Goal: Task Accomplishment & Management: Complete application form

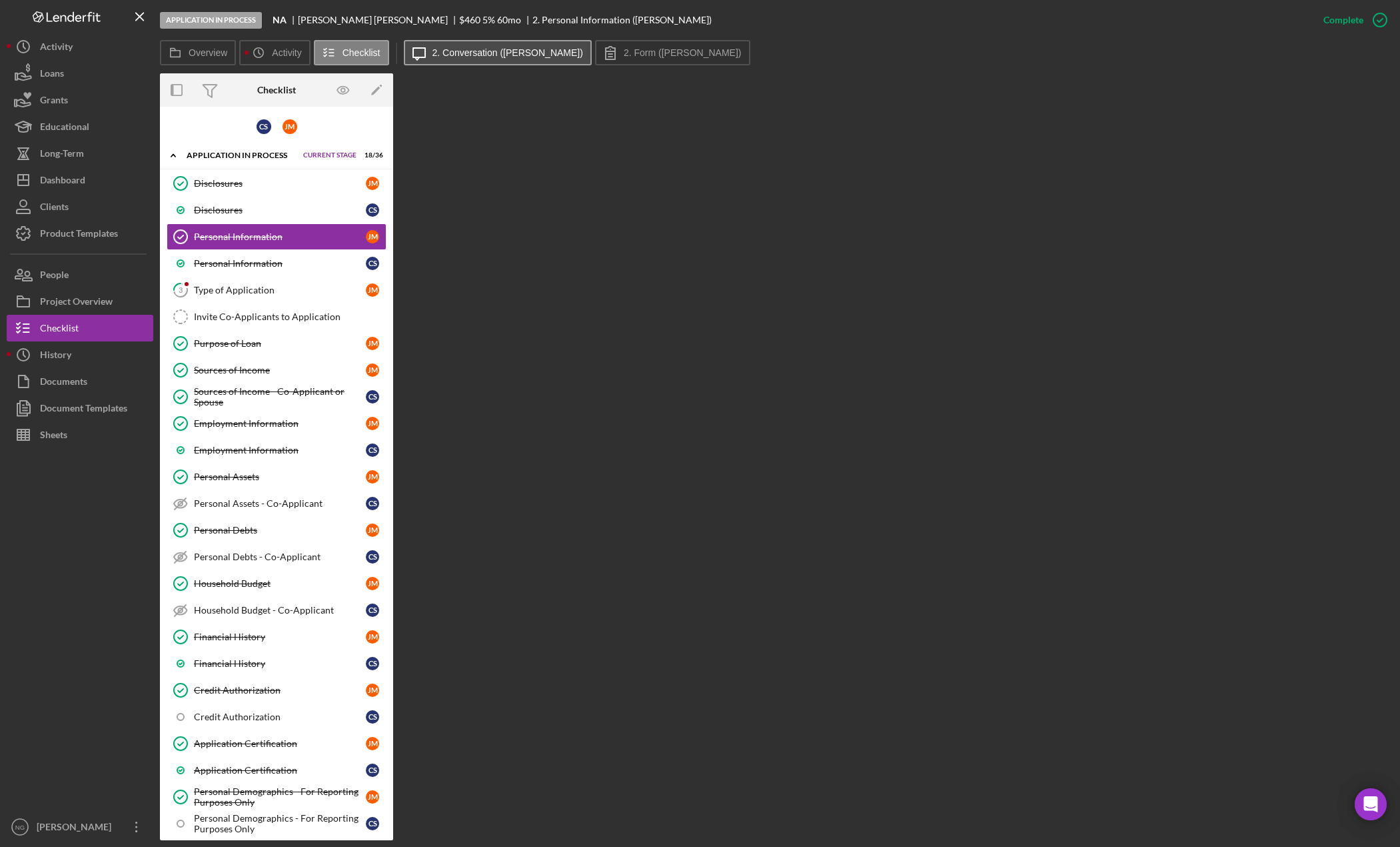
click at [514, 53] on label "2. Conversation ([PERSON_NAME])" at bounding box center [507, 53] width 150 height 11
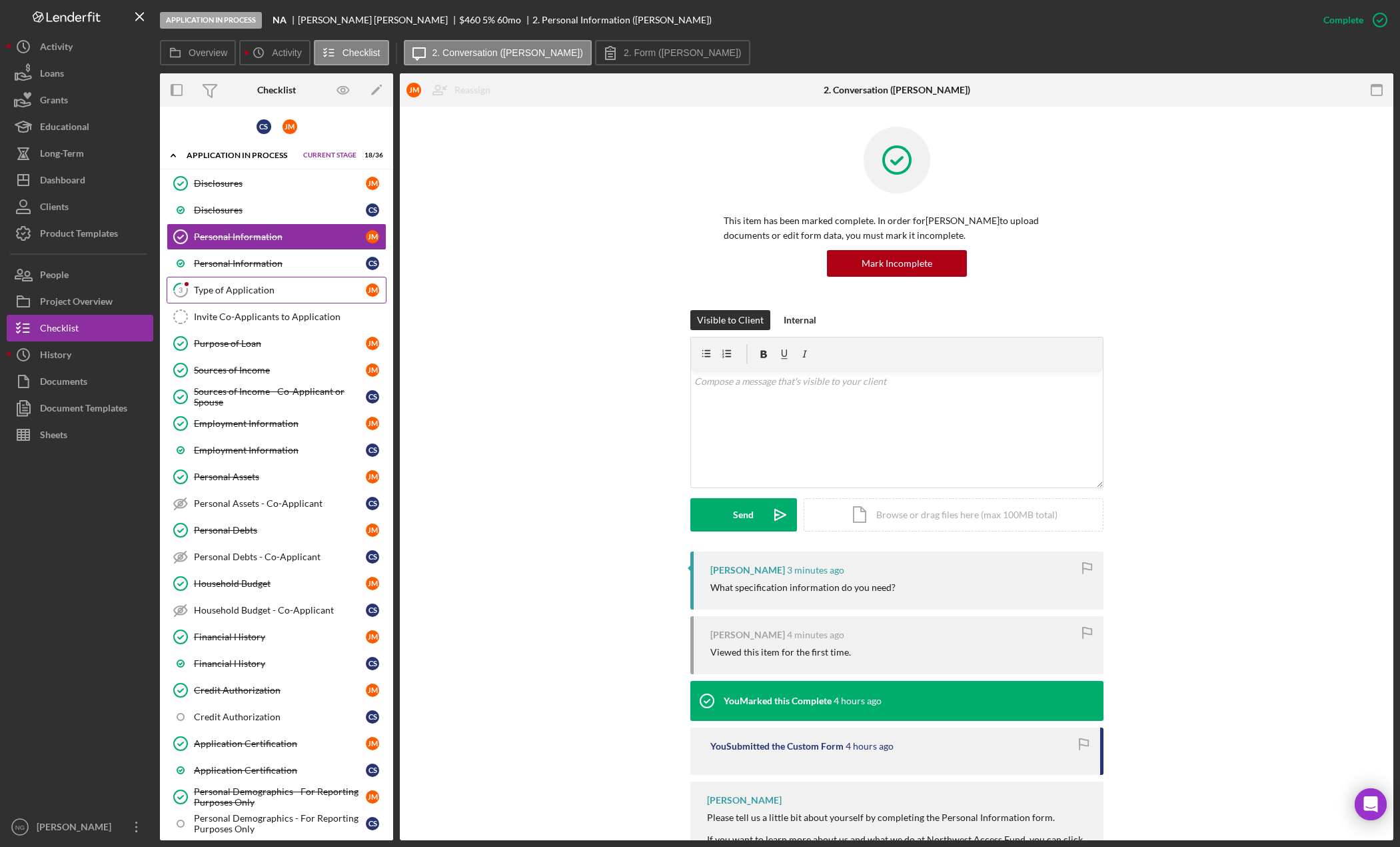
click at [259, 290] on div "Type of Application" at bounding box center [280, 289] width 172 height 11
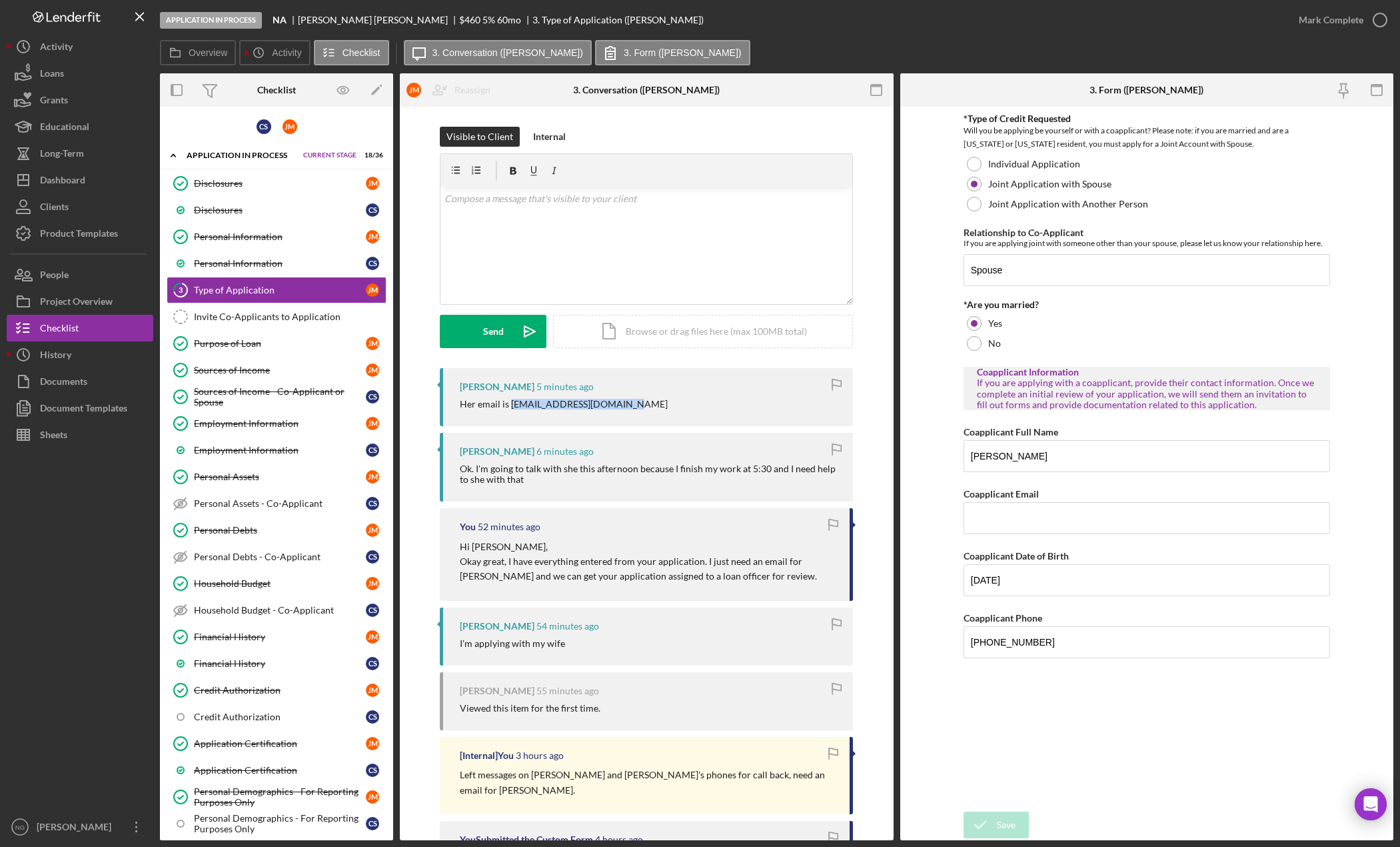
drag, startPoint x: 618, startPoint y: 407, endPoint x: 509, endPoint y: 403, distance: 109.1
click at [509, 403] on div "Her email is [EMAIL_ADDRESS][DOMAIN_NAME]" at bounding box center [650, 403] width 380 height 11
copy div "[EMAIL_ADDRESS][DOMAIN_NAME]"
click at [1008, 520] on input "Coapplicant Email" at bounding box center [1147, 518] width 367 height 32
paste input "[EMAIL_ADDRESS][DOMAIN_NAME]"
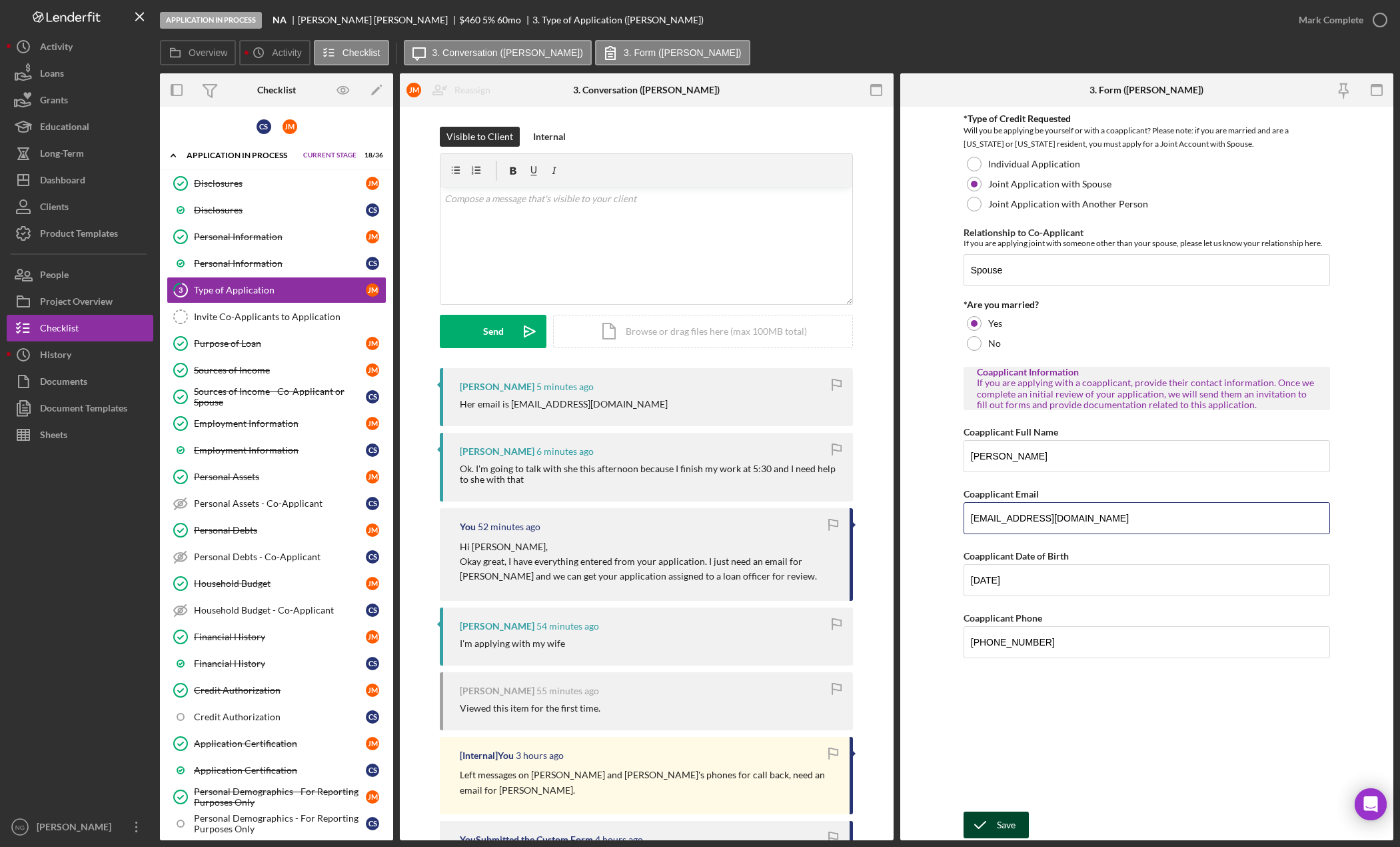
type input "[EMAIL_ADDRESS][DOMAIN_NAME]"
click at [998, 823] on div "Save" at bounding box center [1006, 824] width 19 height 27
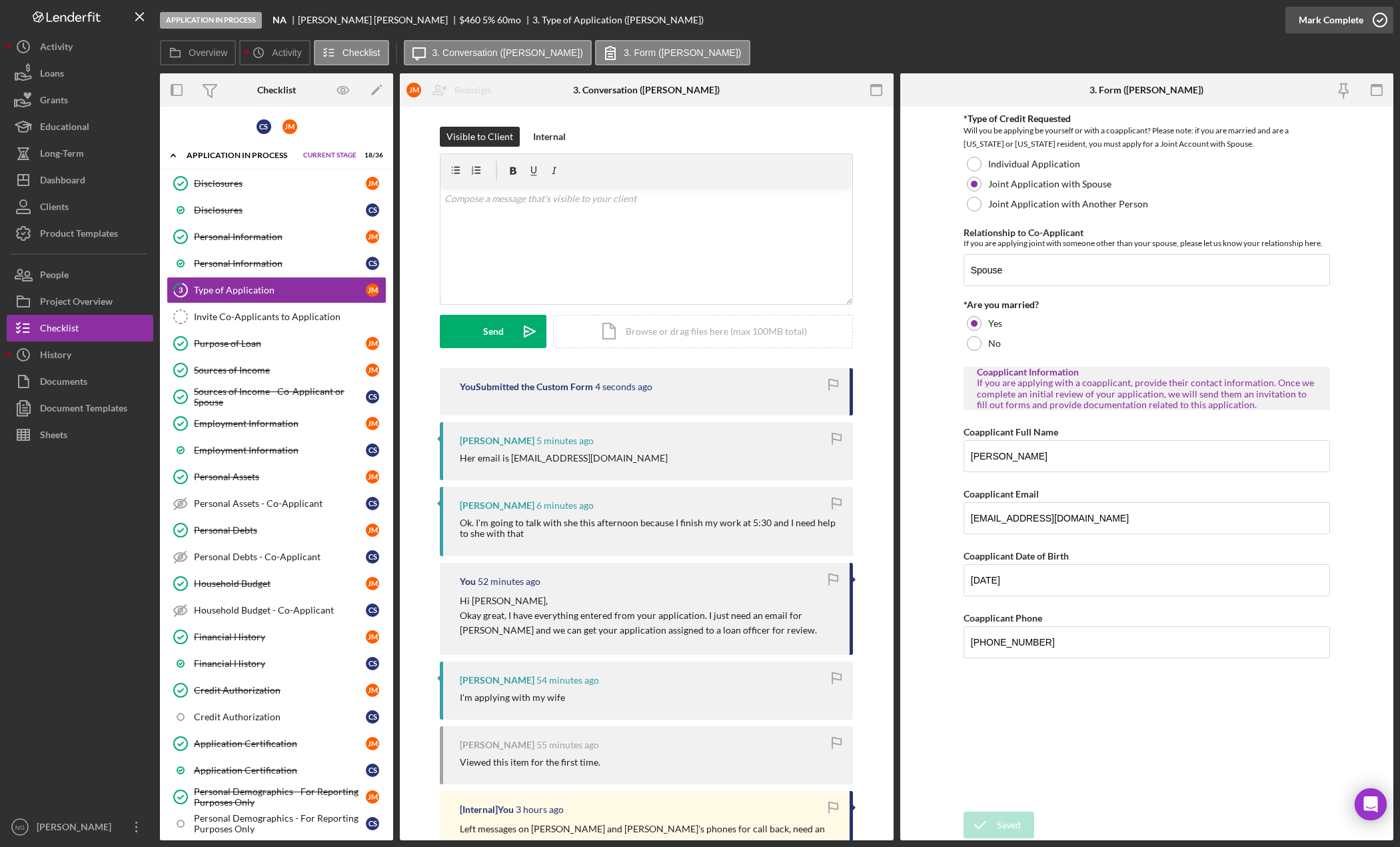
click at [1377, 19] on icon "button" at bounding box center [1380, 19] width 33 height 33
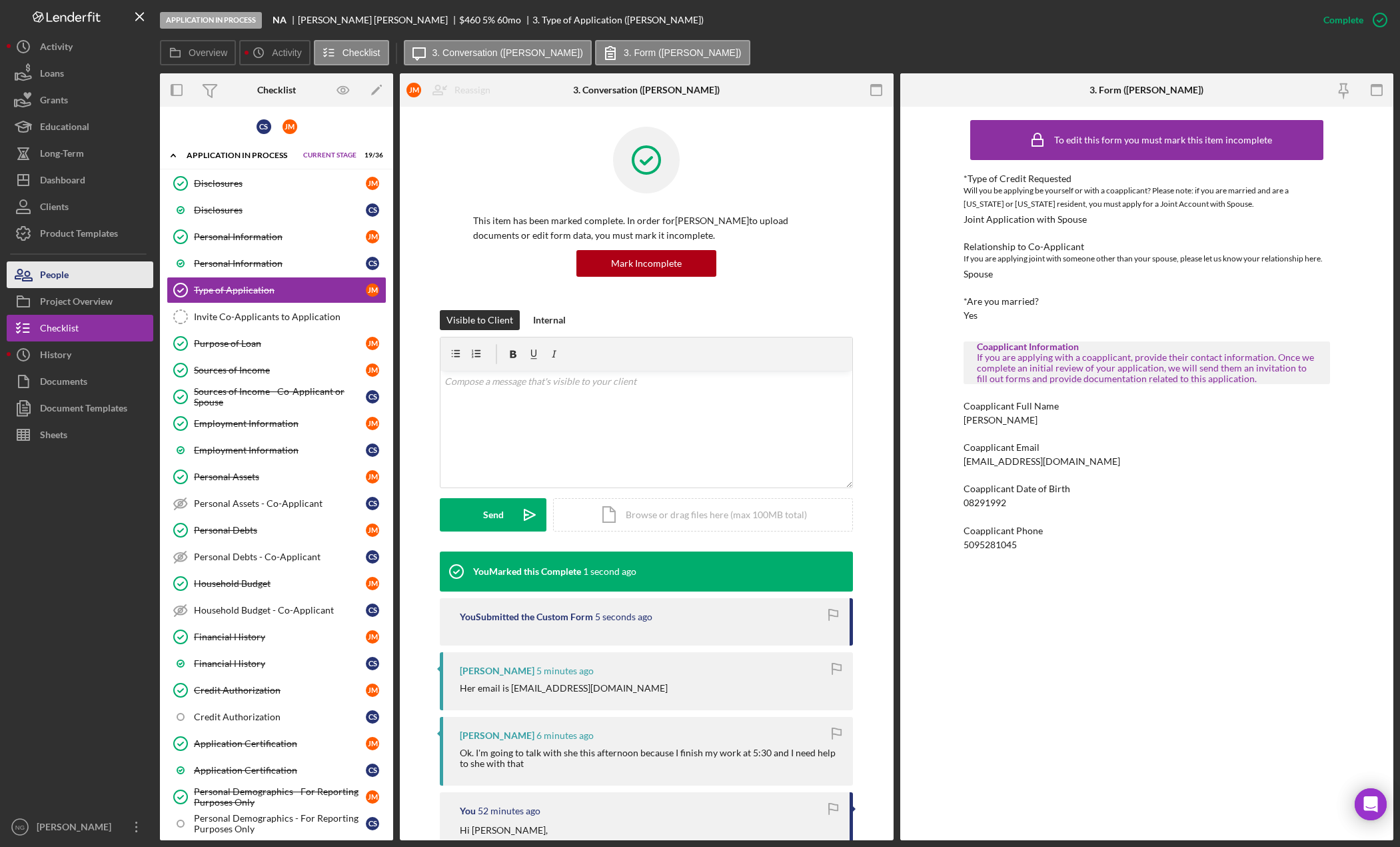
click at [74, 275] on button "People" at bounding box center [79, 274] width 146 height 27
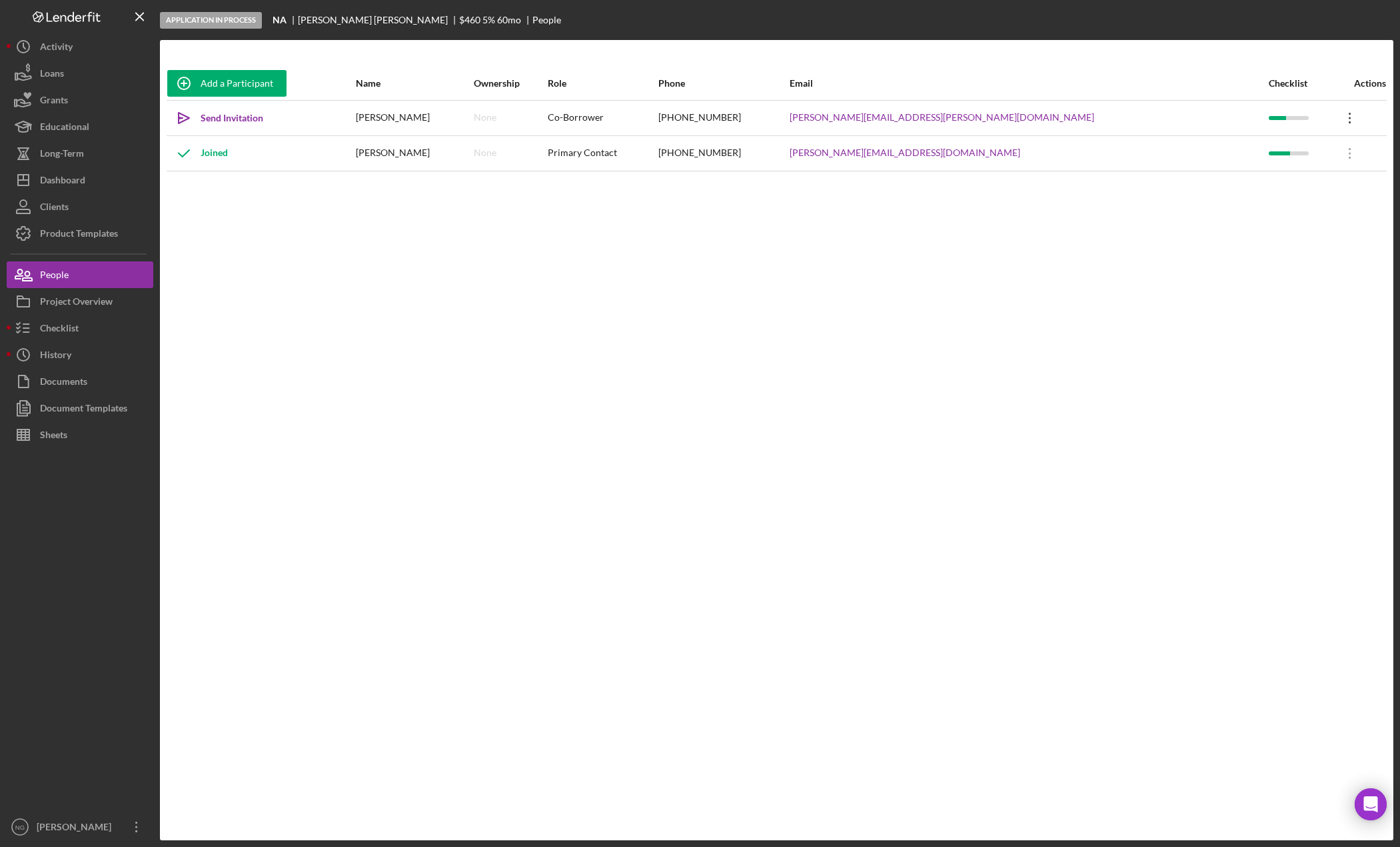
click at [1348, 119] on icon at bounding box center [1349, 117] width 2 height 11
click at [1235, 161] on div "Icon/Edit Edit" at bounding box center [1275, 153] width 146 height 27
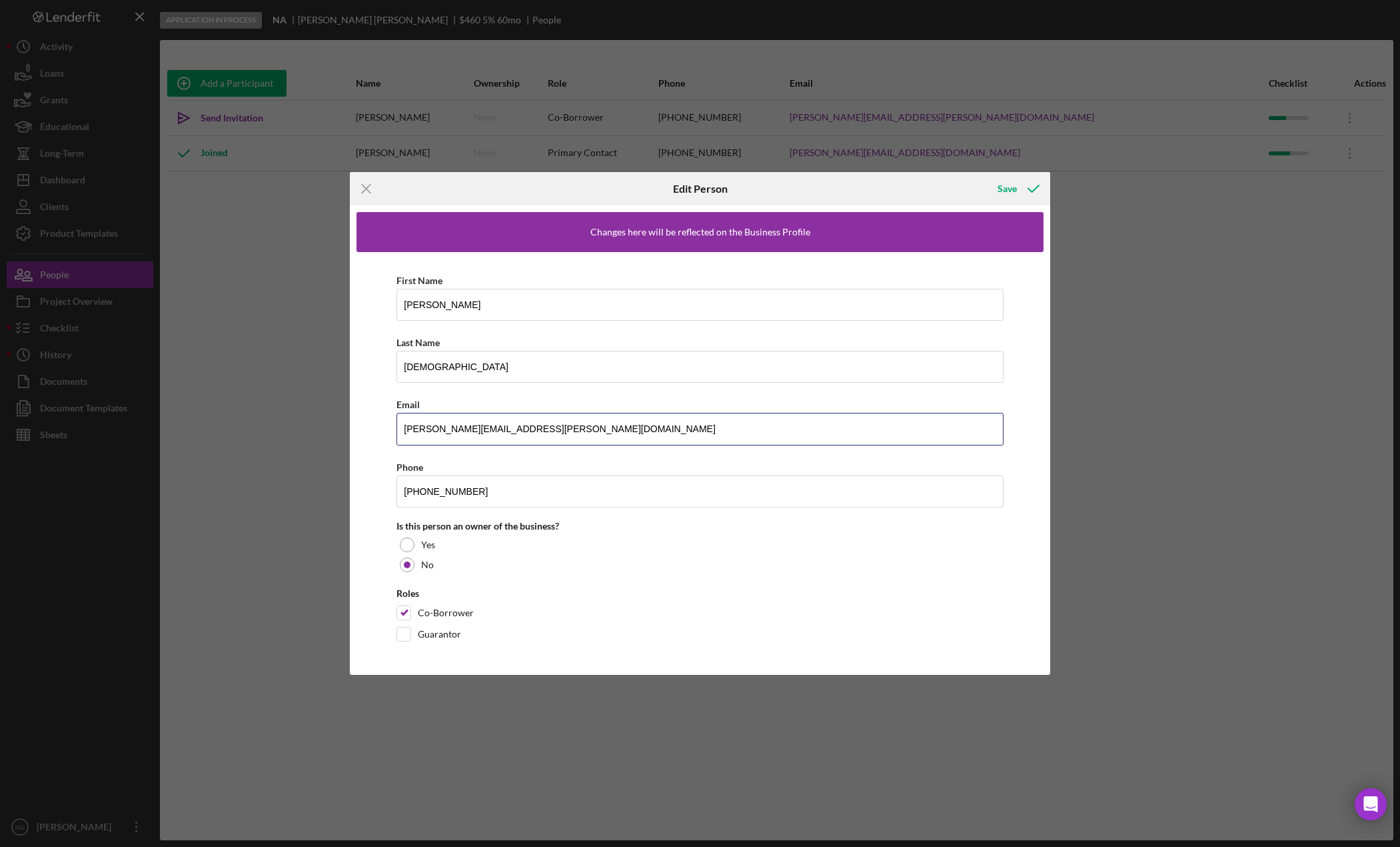
drag, startPoint x: 611, startPoint y: 433, endPoint x: 382, endPoint y: 421, distance: 229.3
click at [382, 421] on div "First Name Cecilia Last Name Santeliz Email jessica.moran2811+cecilia@gmail.com…" at bounding box center [700, 460] width 687 height 416
paste input "ara.santeliz12"
type input "[EMAIL_ADDRESS][DOMAIN_NAME]"
click at [705, 600] on div "Roles Co-Borrower Guarantor" at bounding box center [700, 617] width 607 height 60
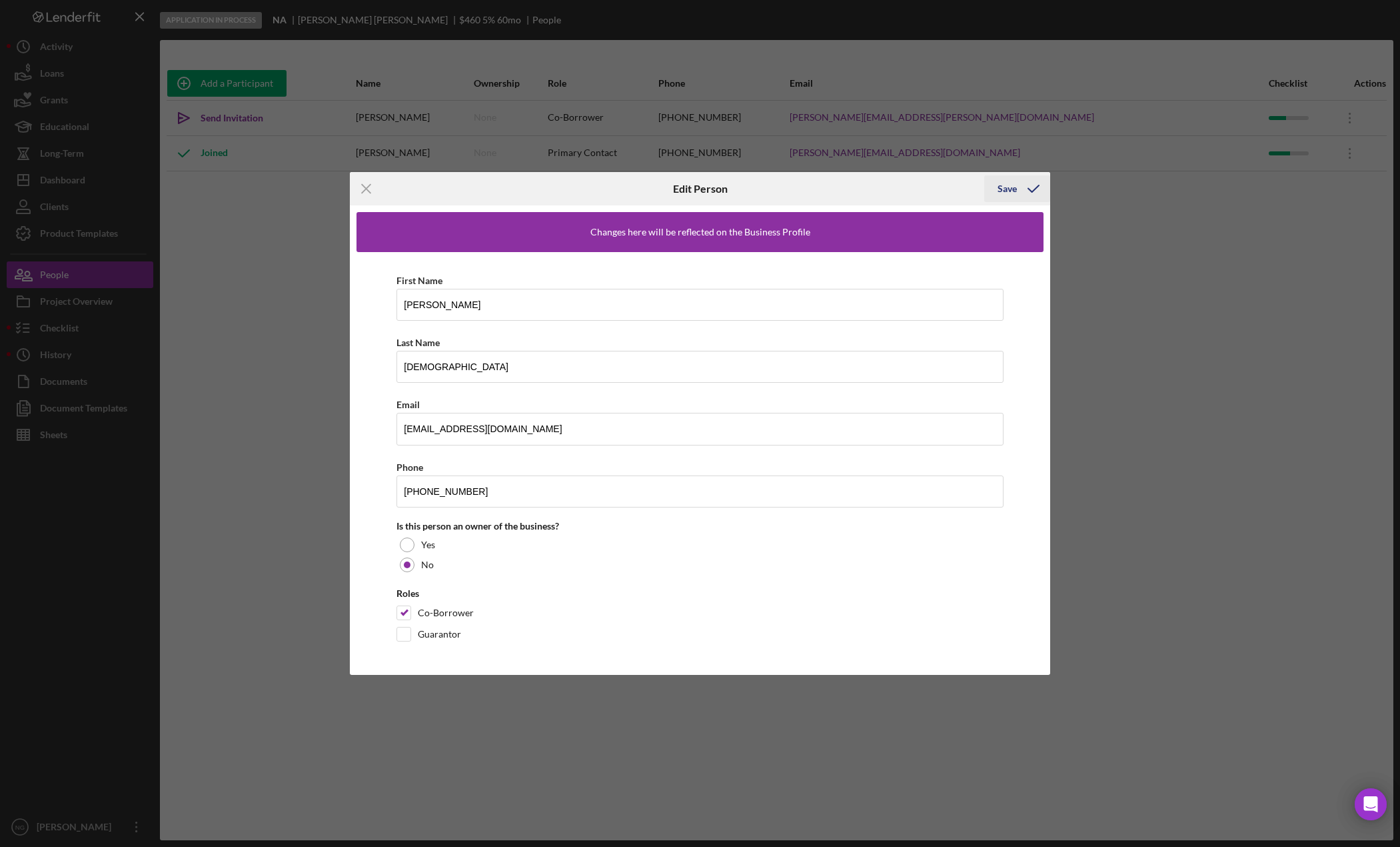
click at [1024, 185] on icon "button" at bounding box center [1033, 188] width 33 height 33
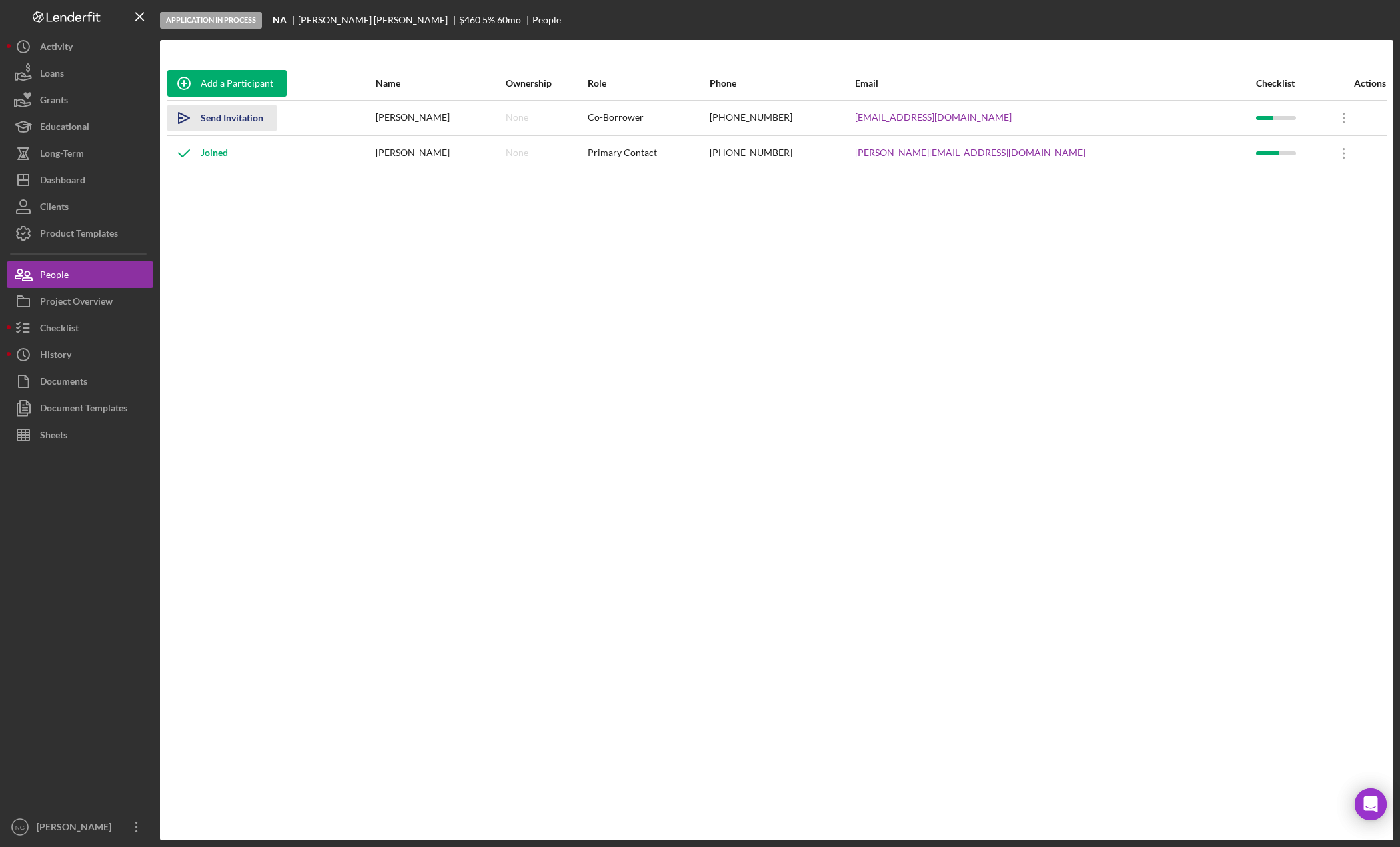
click at [236, 119] on div "Send Invitation" at bounding box center [232, 117] width 63 height 27
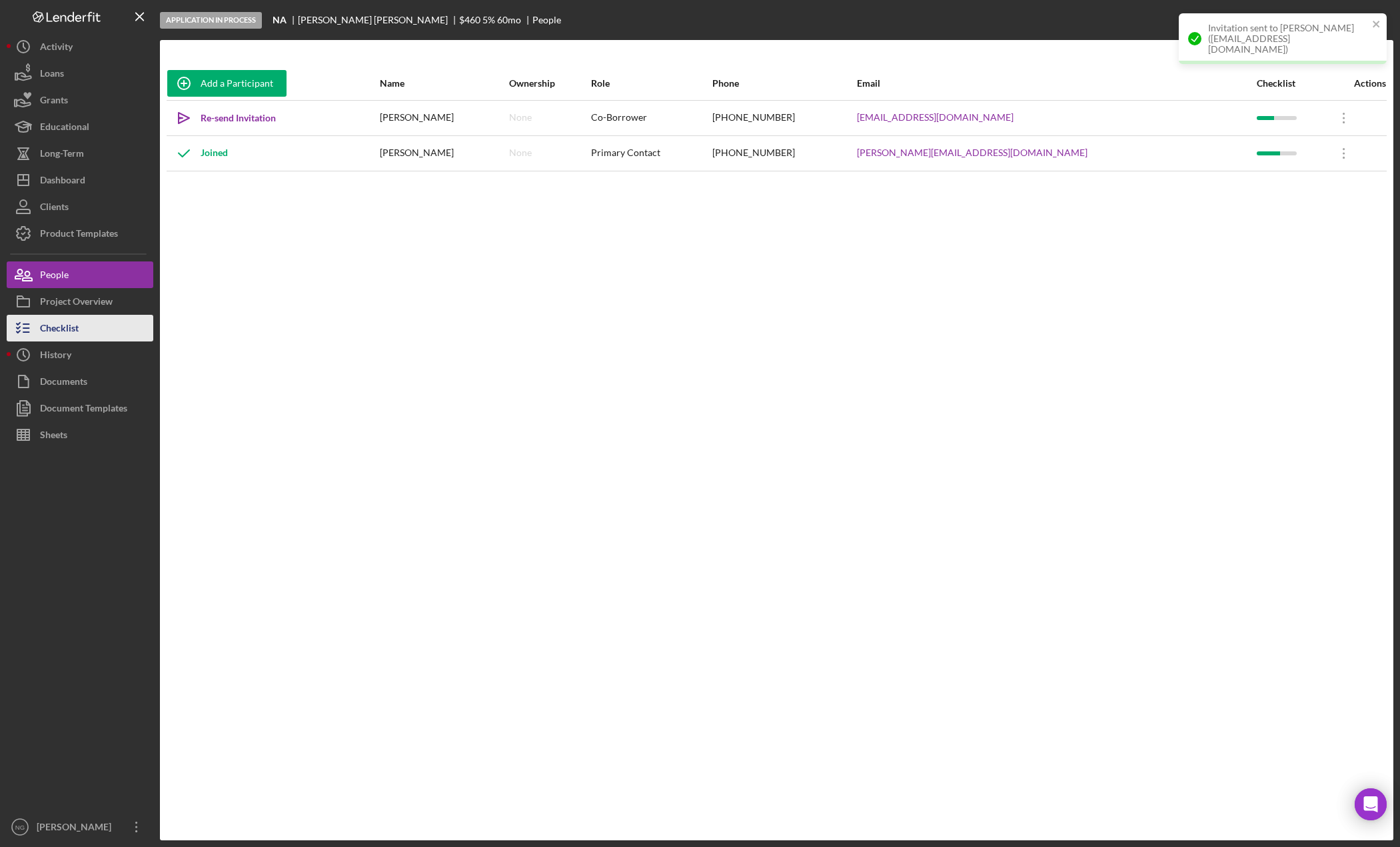
click at [103, 322] on button "Checklist" at bounding box center [79, 327] width 146 height 27
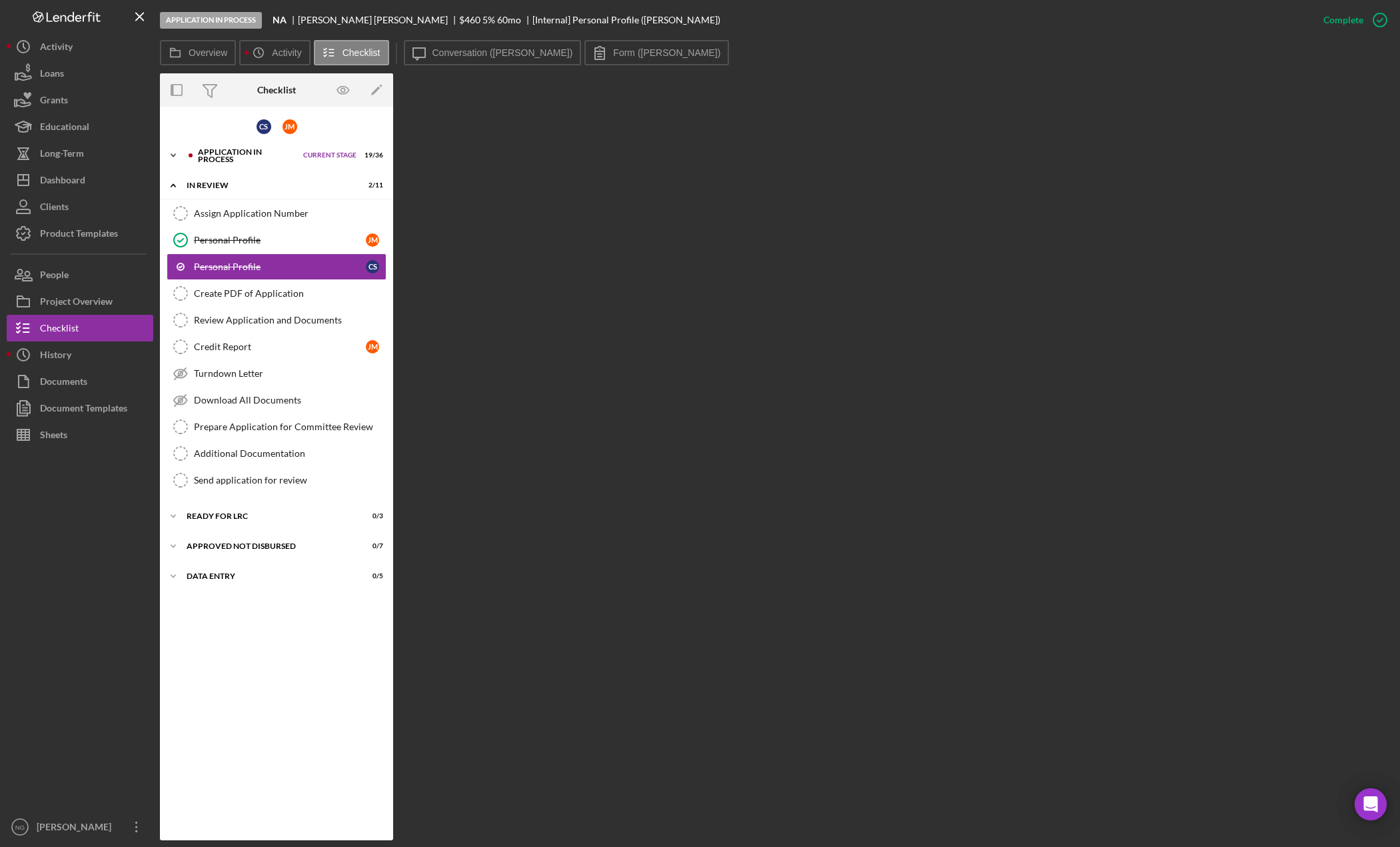
click at [237, 154] on div "Application In Process" at bounding box center [247, 155] width 99 height 15
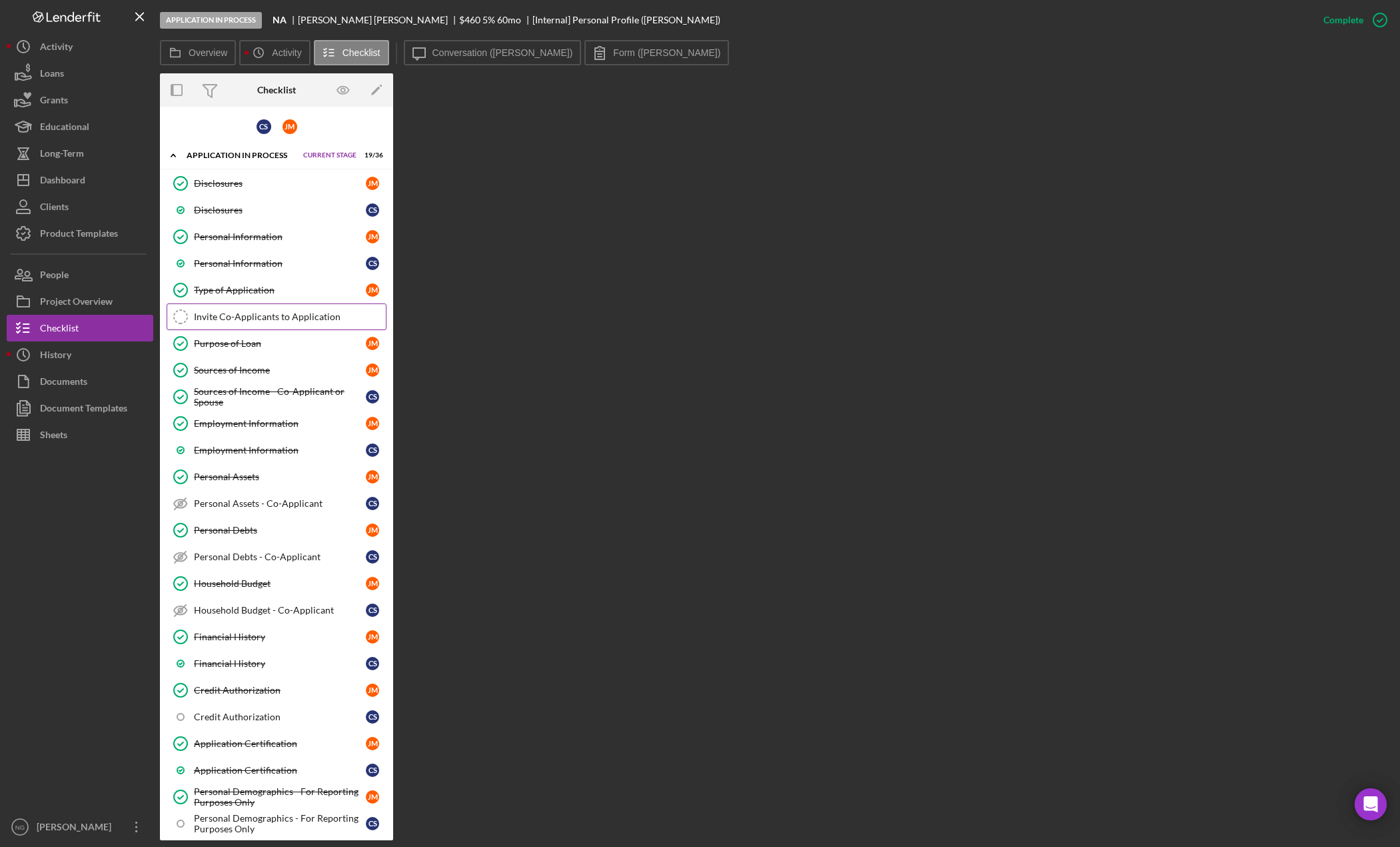
click at [310, 322] on div "Invite Co-Applicants to Application" at bounding box center [290, 316] width 192 height 11
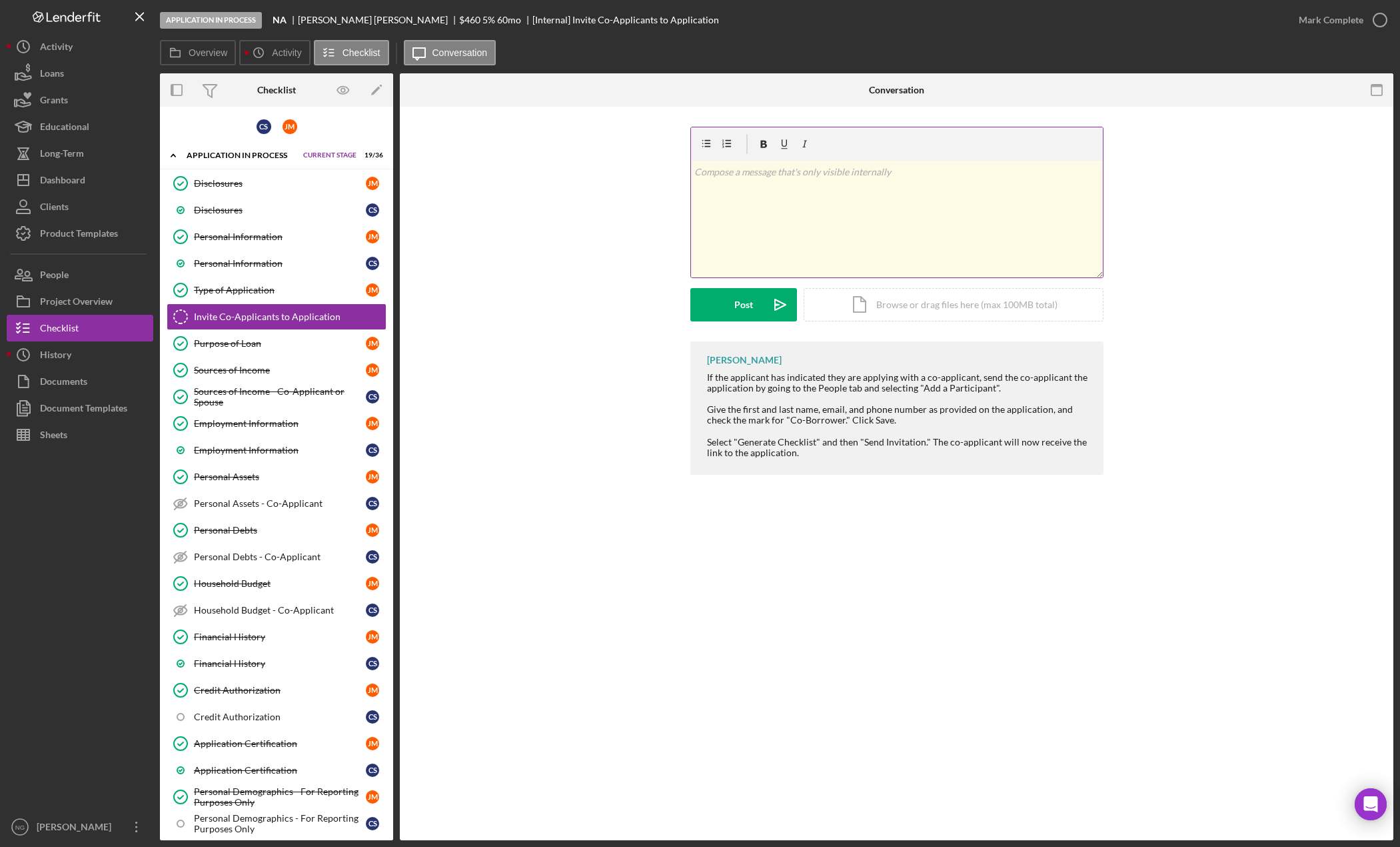
click at [767, 209] on div "v Color teal Color pink Remove color Add row above Add row below Add column bef…" at bounding box center [897, 219] width 412 height 116
drag, startPoint x: 767, startPoint y: 209, endPoint x: 743, endPoint y: 229, distance: 31.2
click at [725, 242] on div "v Color teal Color pink Remove color Add row above Add row below Add column bef…" at bounding box center [897, 219] width 412 height 116
click at [1374, 15] on icon "button" at bounding box center [1380, 19] width 33 height 33
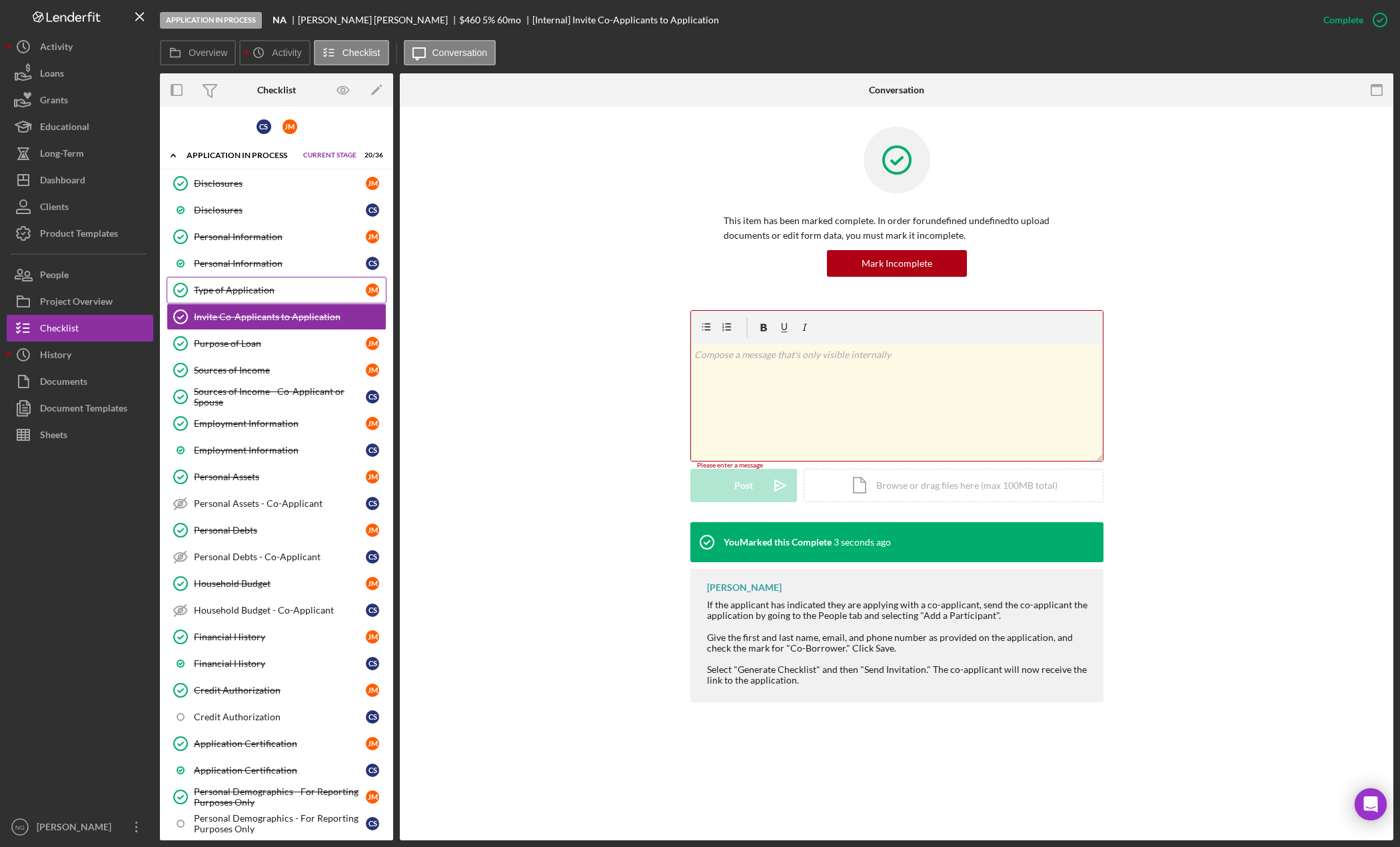
click at [248, 283] on link "Type of Application Type of Application J M" at bounding box center [276, 289] width 220 height 27
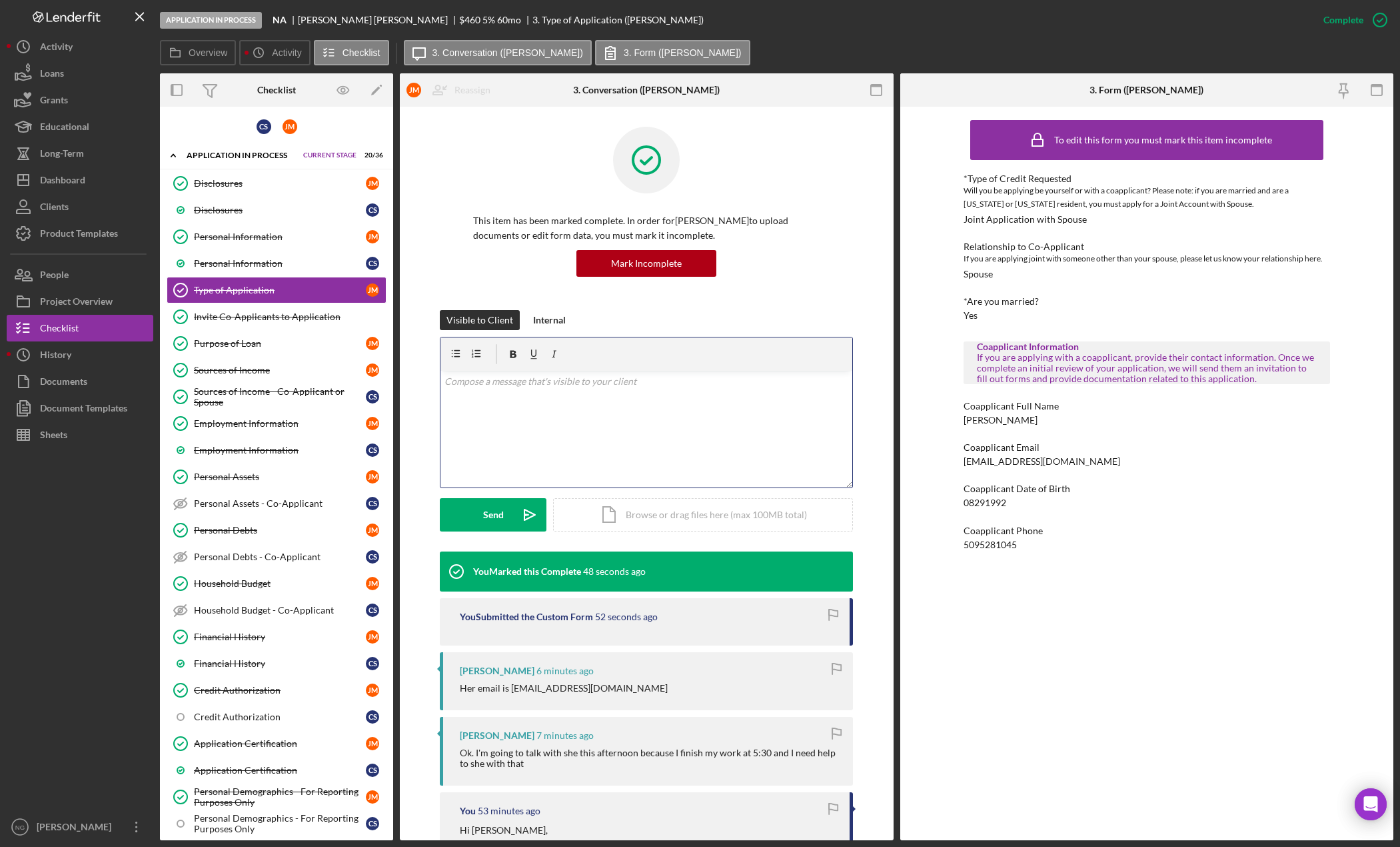
click at [561, 406] on div "v Color teal Color pink Remove color Add row above Add row below Add column bef…" at bounding box center [646, 429] width 412 height 116
click at [631, 382] on p "Thank you, I have sent her invitation to join the process as well." at bounding box center [646, 381] width 405 height 15
click at [770, 382] on p "Thank you, I have sent her invitation to join the application process as well." at bounding box center [646, 381] width 405 height 15
click at [502, 383] on p "Thank you, I have sent her invitation to join the application process as well." at bounding box center [646, 381] width 405 height 15
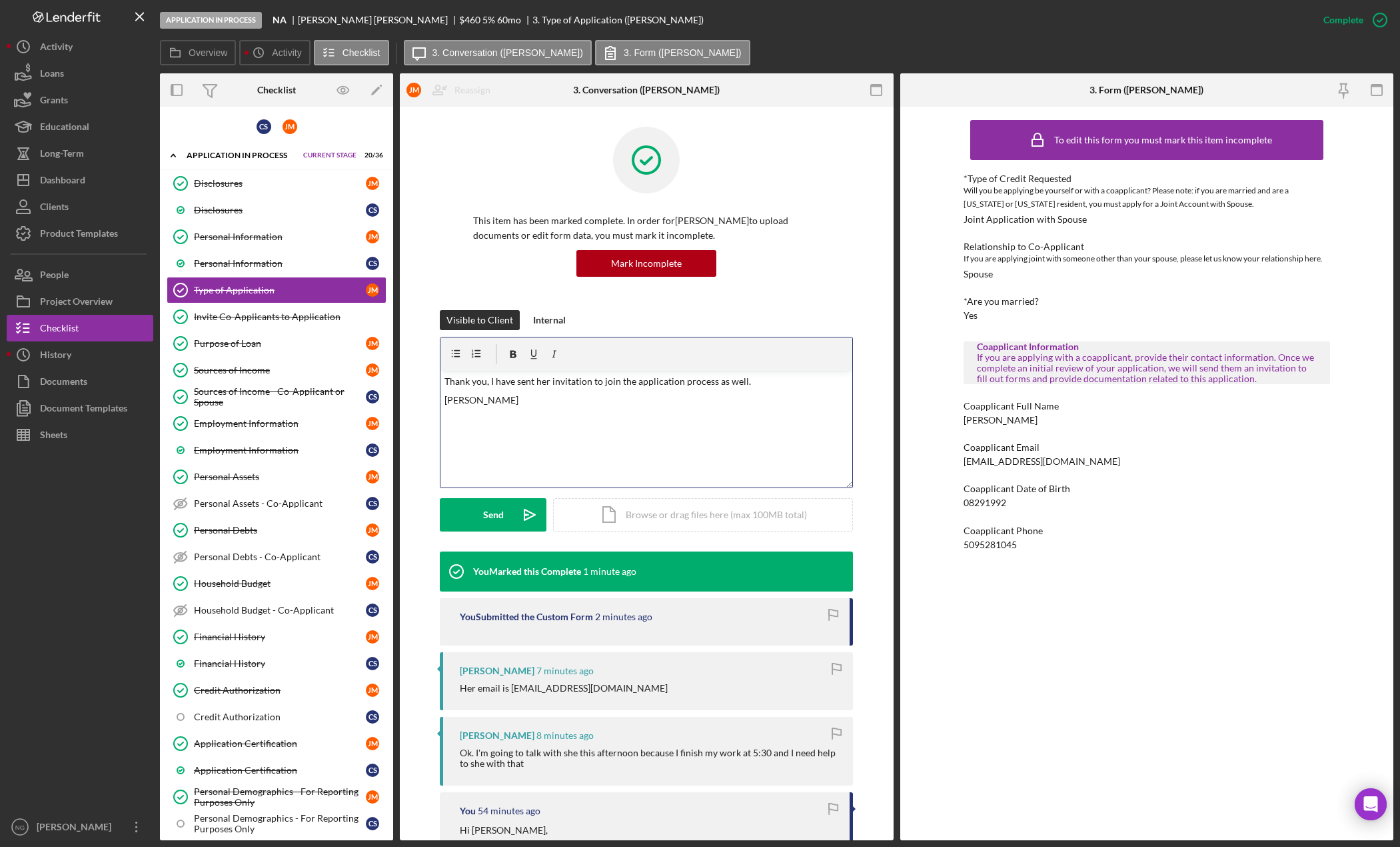
click at [711, 382] on p "Thank you, I have sent her invitation to join the application process as well." at bounding box center [646, 381] width 405 height 15
click at [801, 381] on p "Thank you, I have sent her invitation to join the application process to her em…" at bounding box center [646, 381] width 405 height 15
click at [763, 381] on p "Thank you, I have sent her invitation to join the application process to her em…" at bounding box center [646, 381] width 405 height 15
drag, startPoint x: 794, startPoint y: 379, endPoint x: 764, endPoint y: 384, distance: 30.4
click at [764, 384] on p "Thank you, I have sent her invitation to join the application process to her em…" at bounding box center [646, 381] width 405 height 15
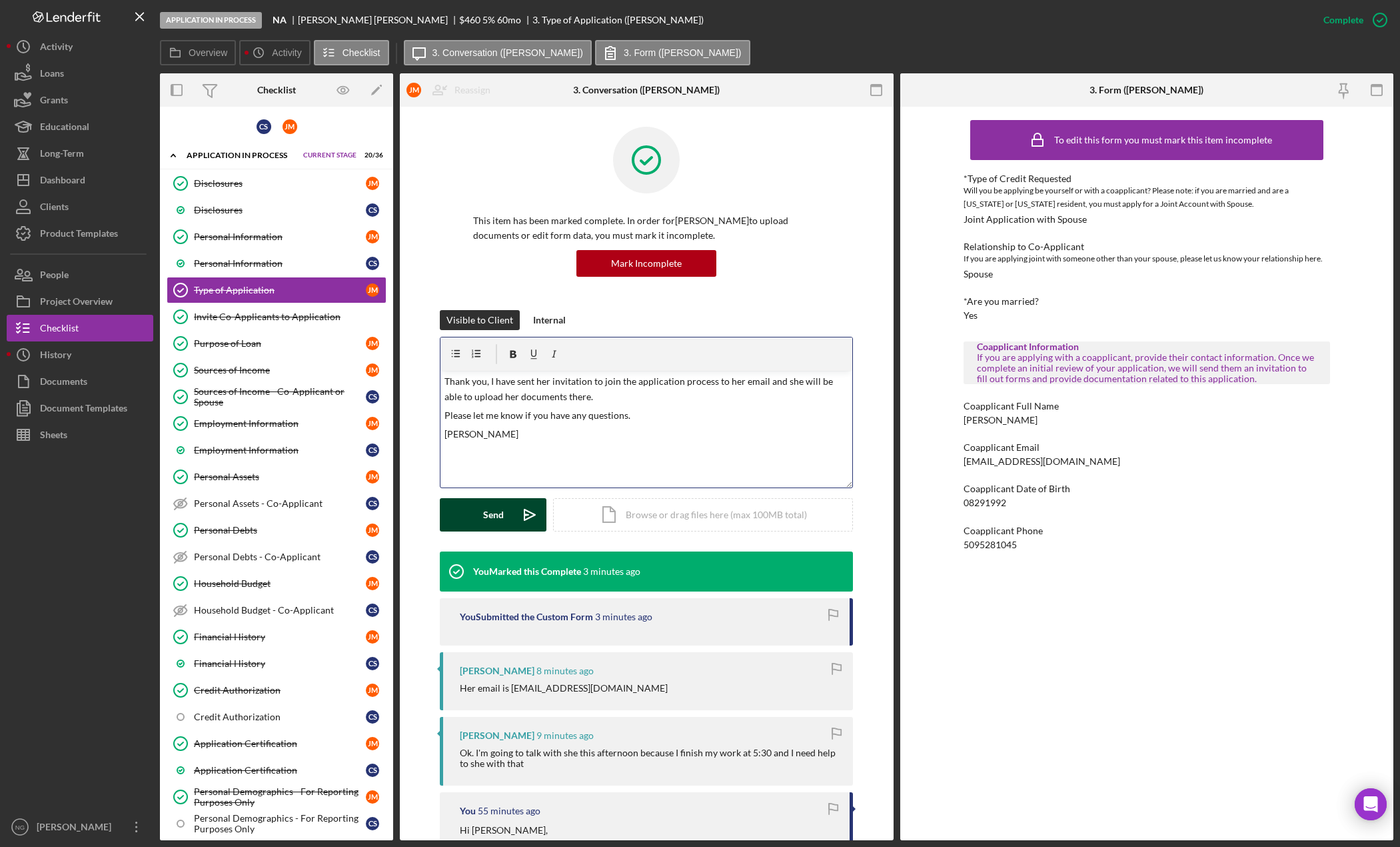
click at [504, 520] on button "Send Icon/icon-invite-send" at bounding box center [493, 514] width 107 height 33
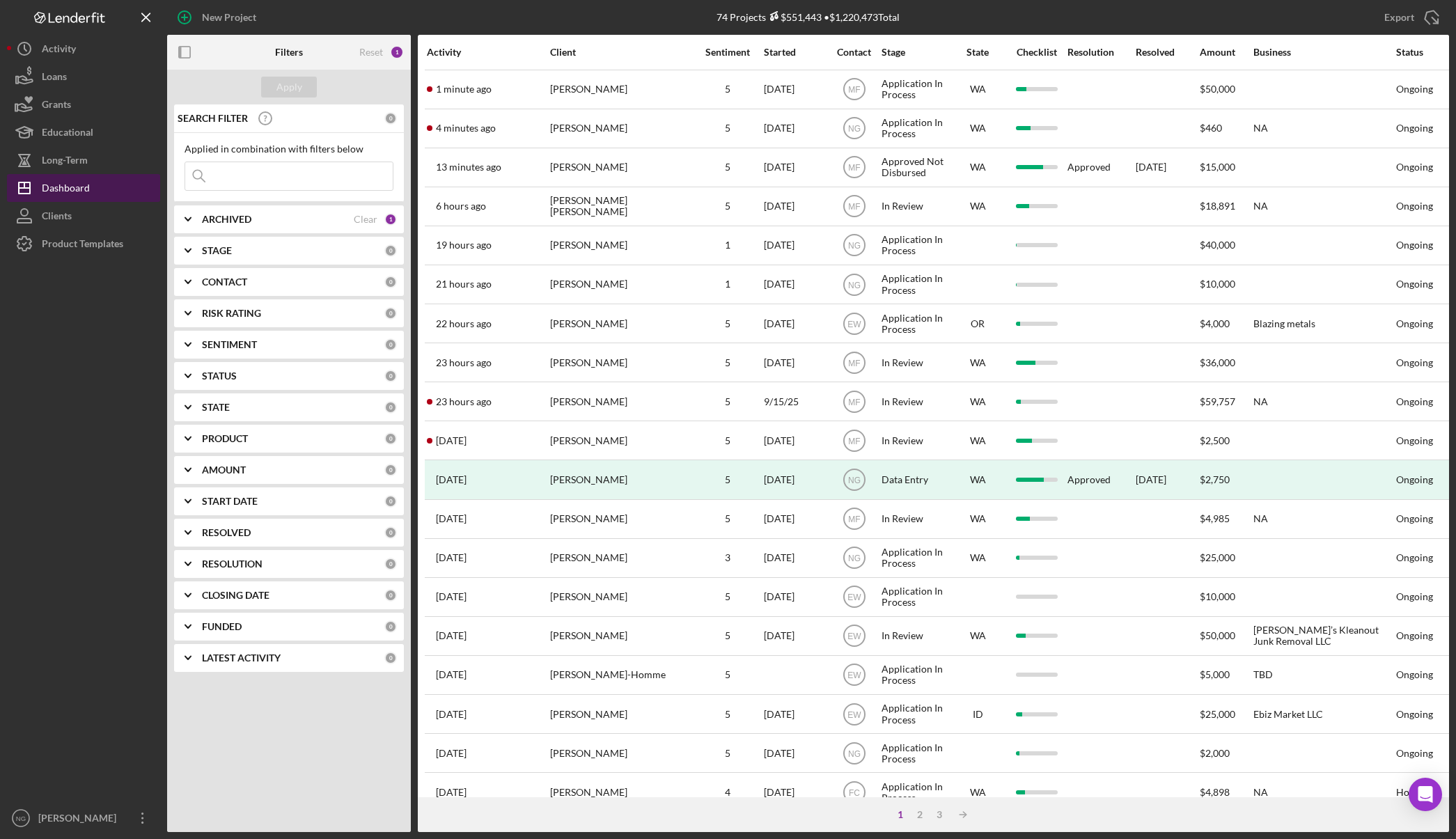
click at [73, 187] on div "Dashboard" at bounding box center [65, 189] width 48 height 31
click at [79, 187] on div "Dashboard" at bounding box center [65, 189] width 48 height 31
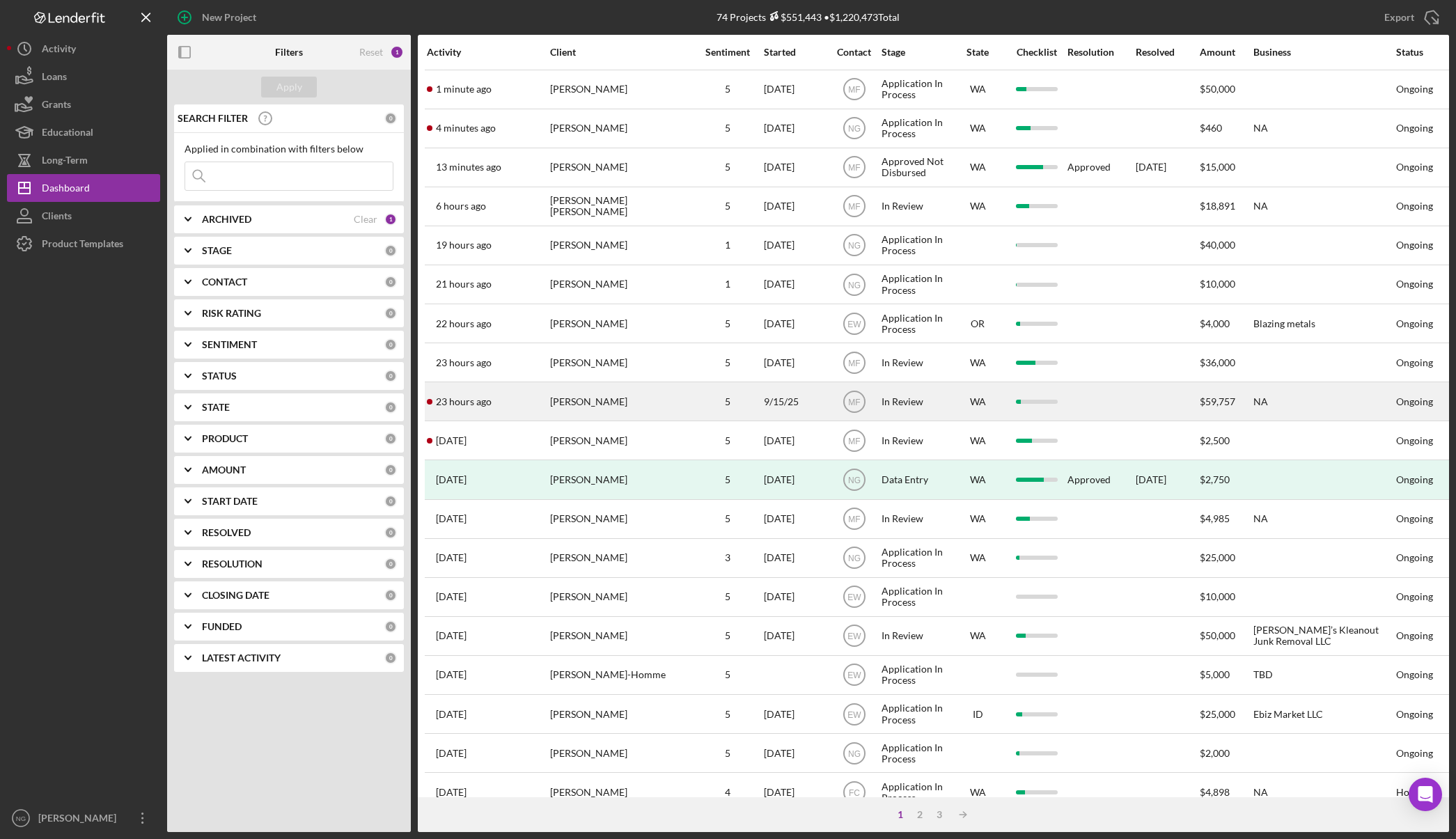
click at [602, 396] on div "[PERSON_NAME]" at bounding box center [620, 402] width 139 height 37
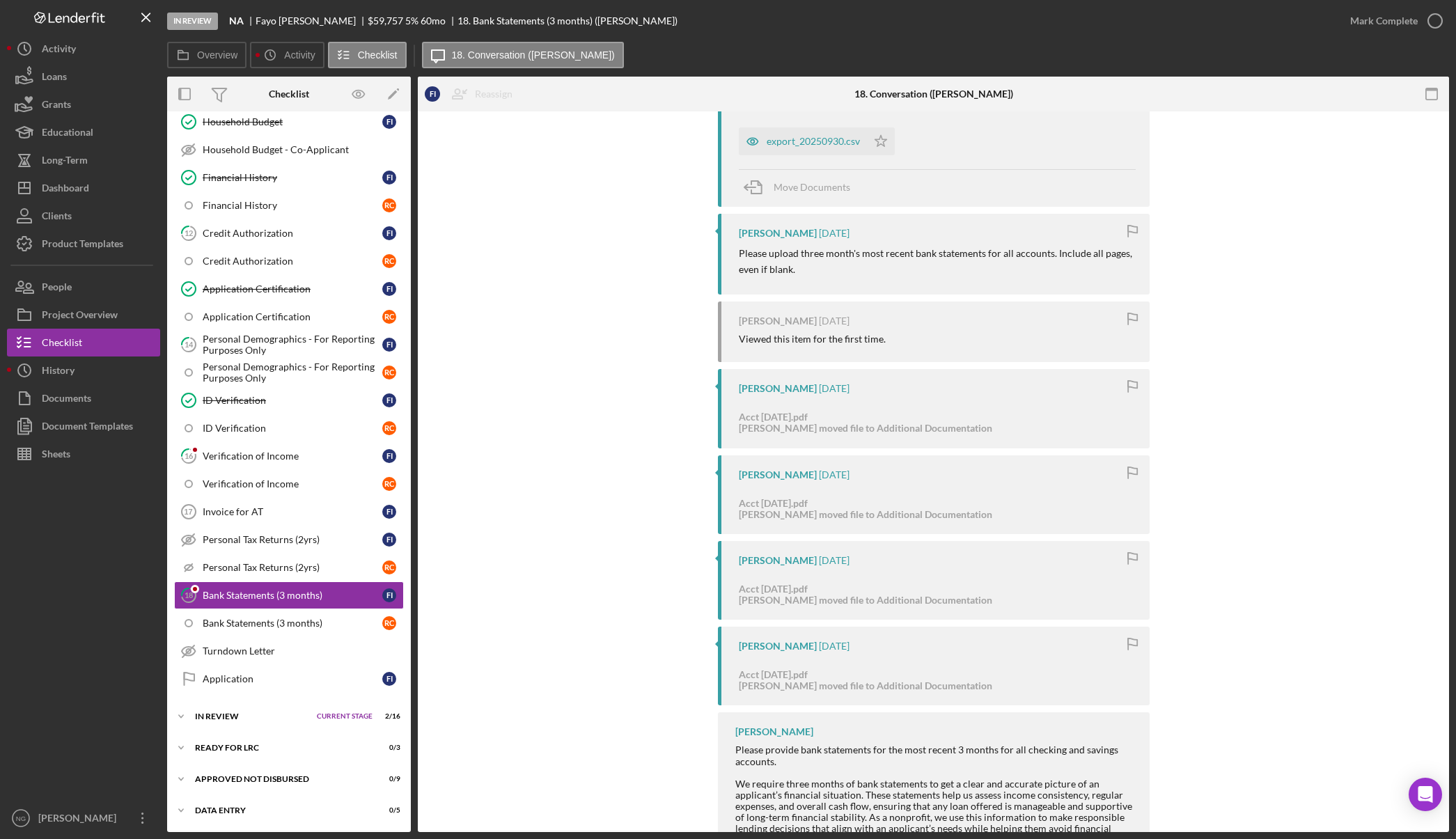
scroll to position [348, 0]
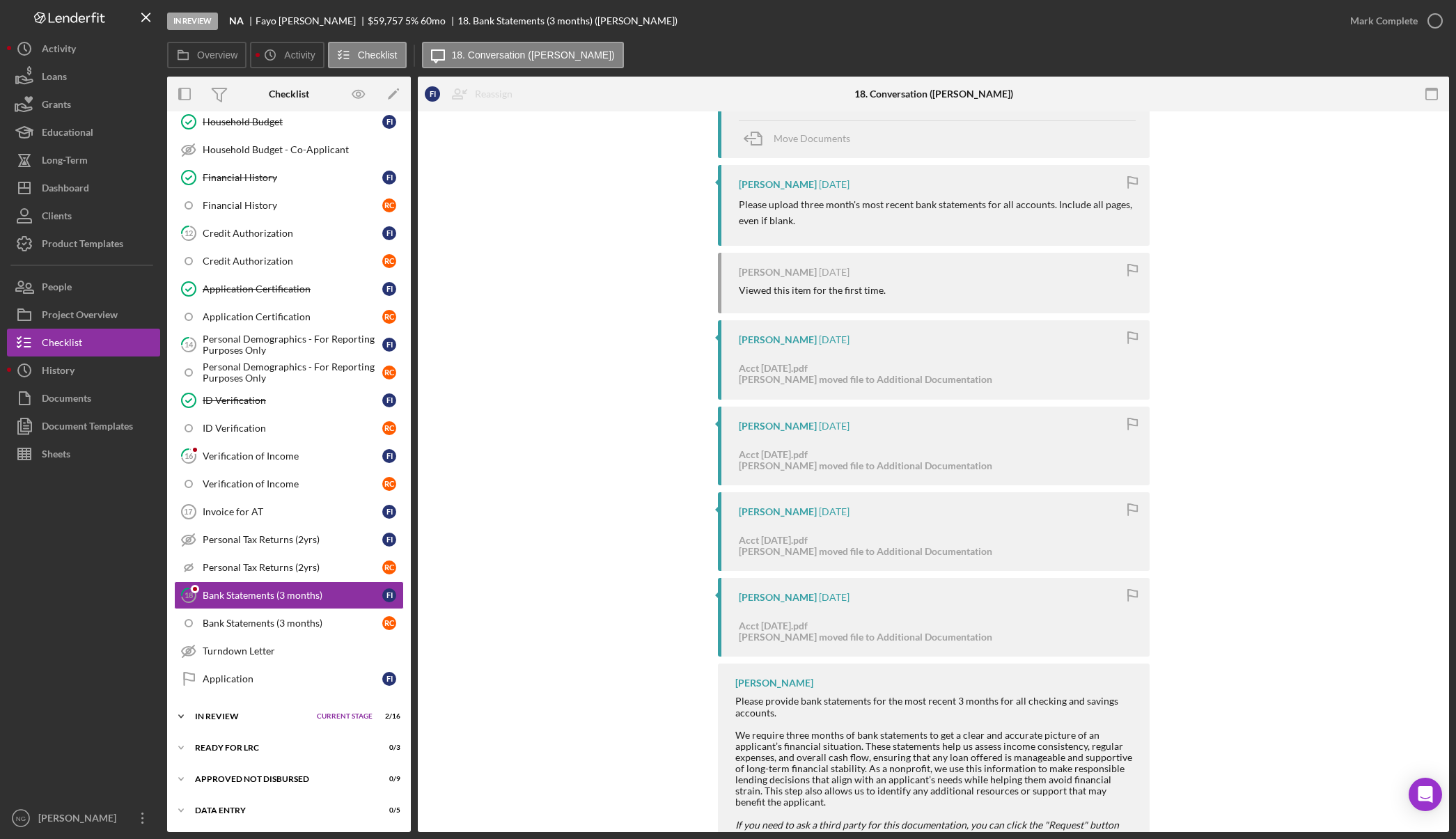
click at [289, 717] on div "In Review" at bounding box center [252, 717] width 115 height 8
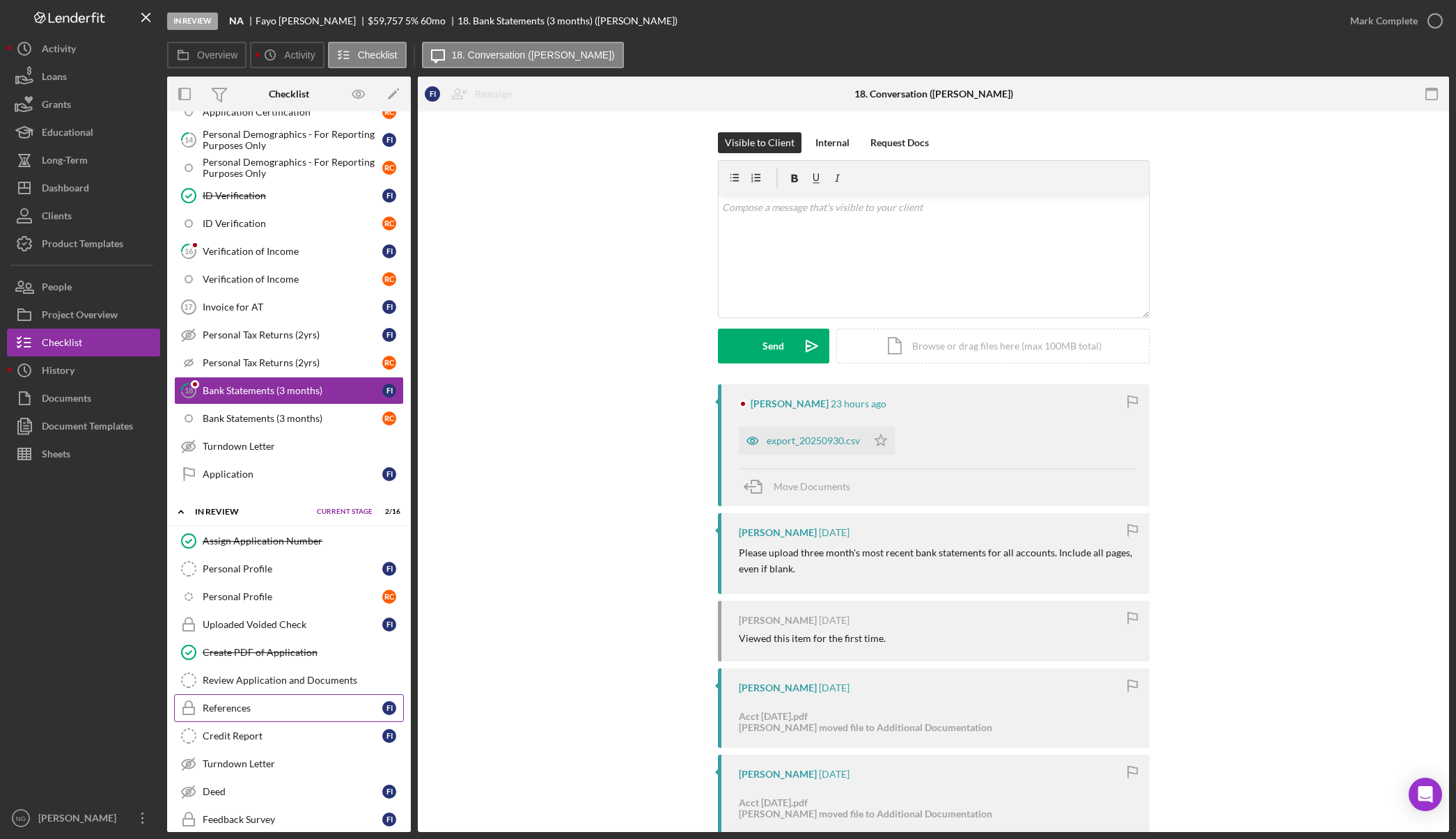
scroll to position [626, 0]
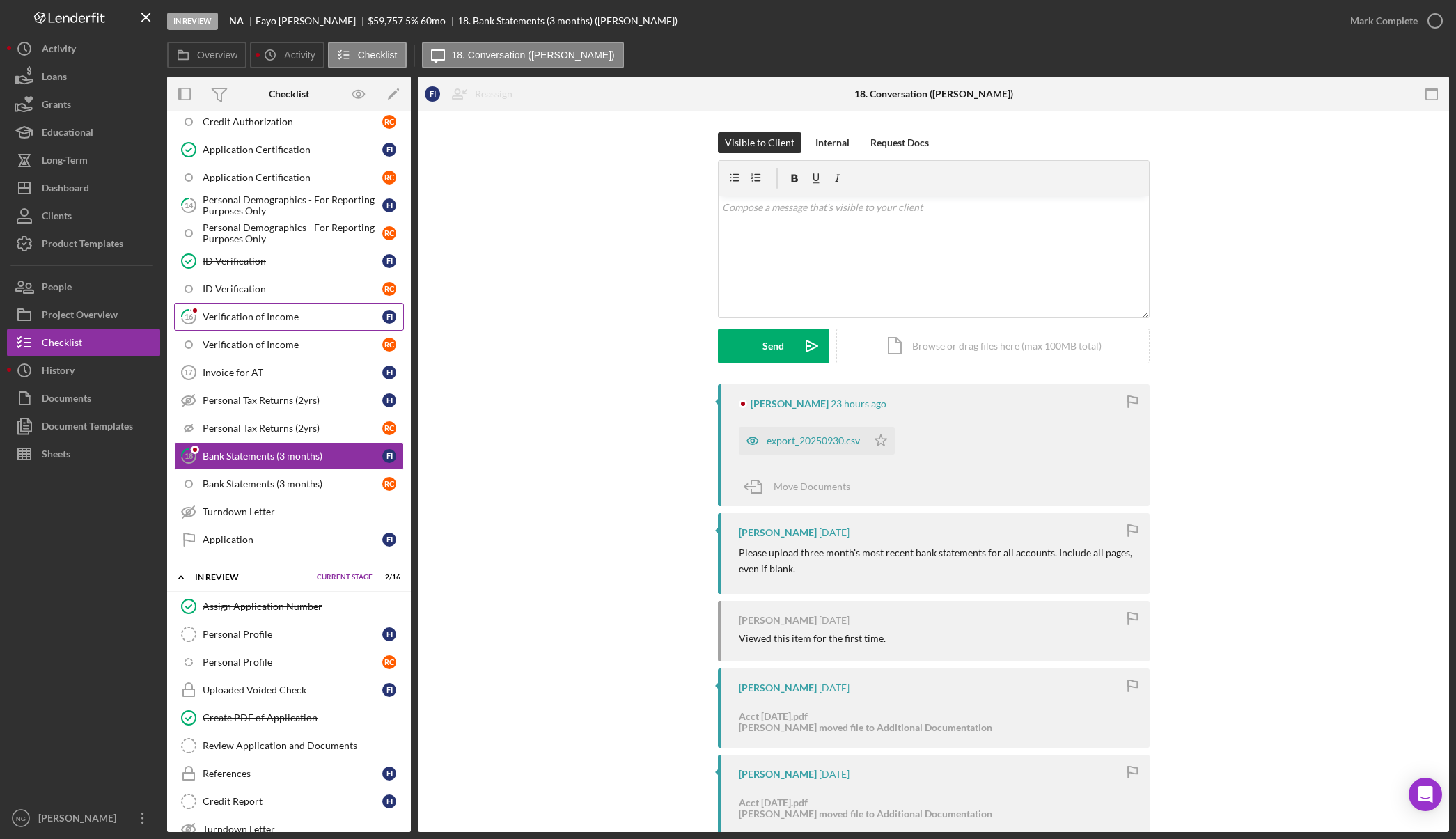
click at [315, 317] on div "Verification of Income" at bounding box center [292, 317] width 180 height 11
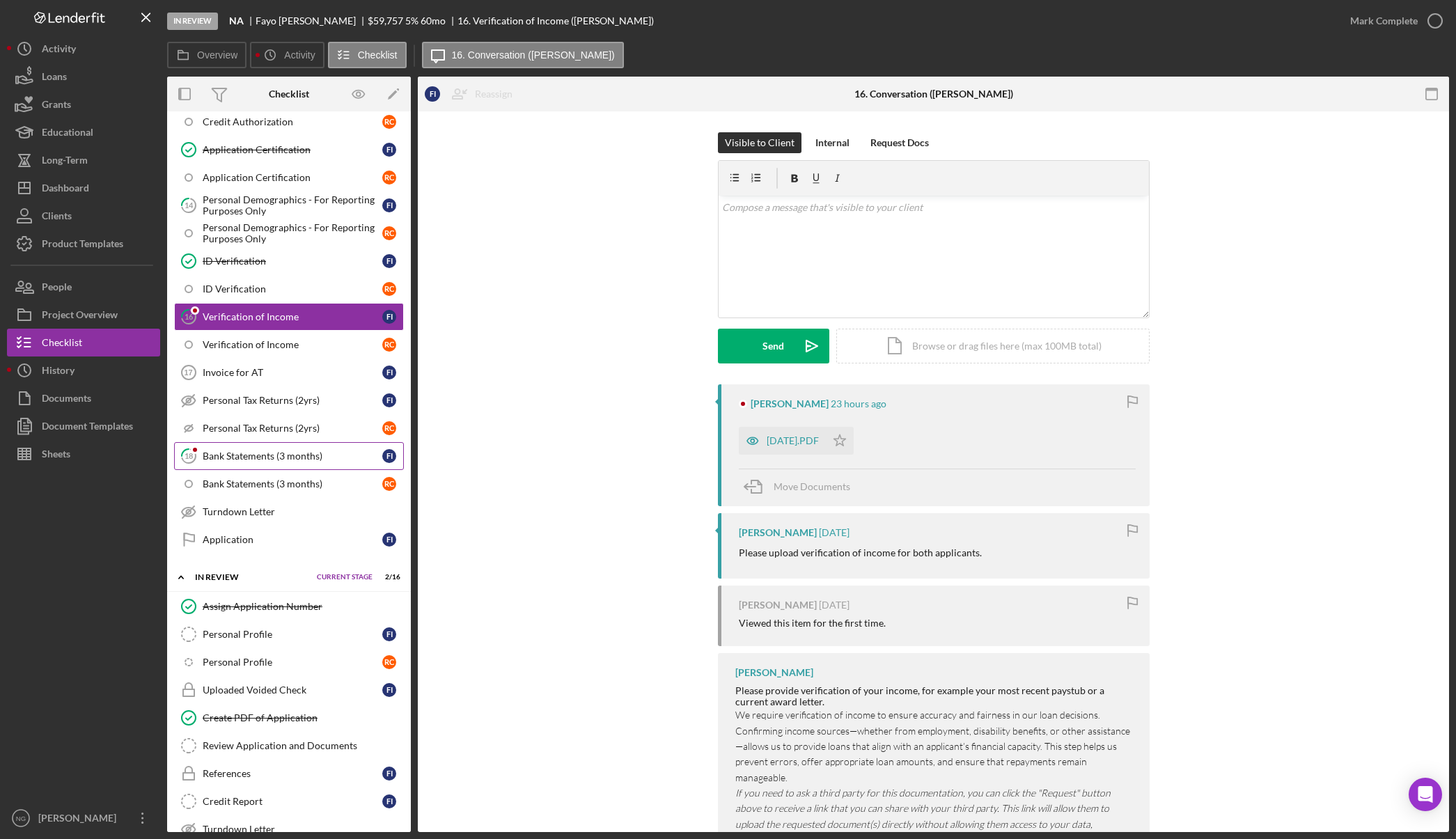
click at [279, 459] on div "Bank Statements (3 months)" at bounding box center [292, 456] width 180 height 11
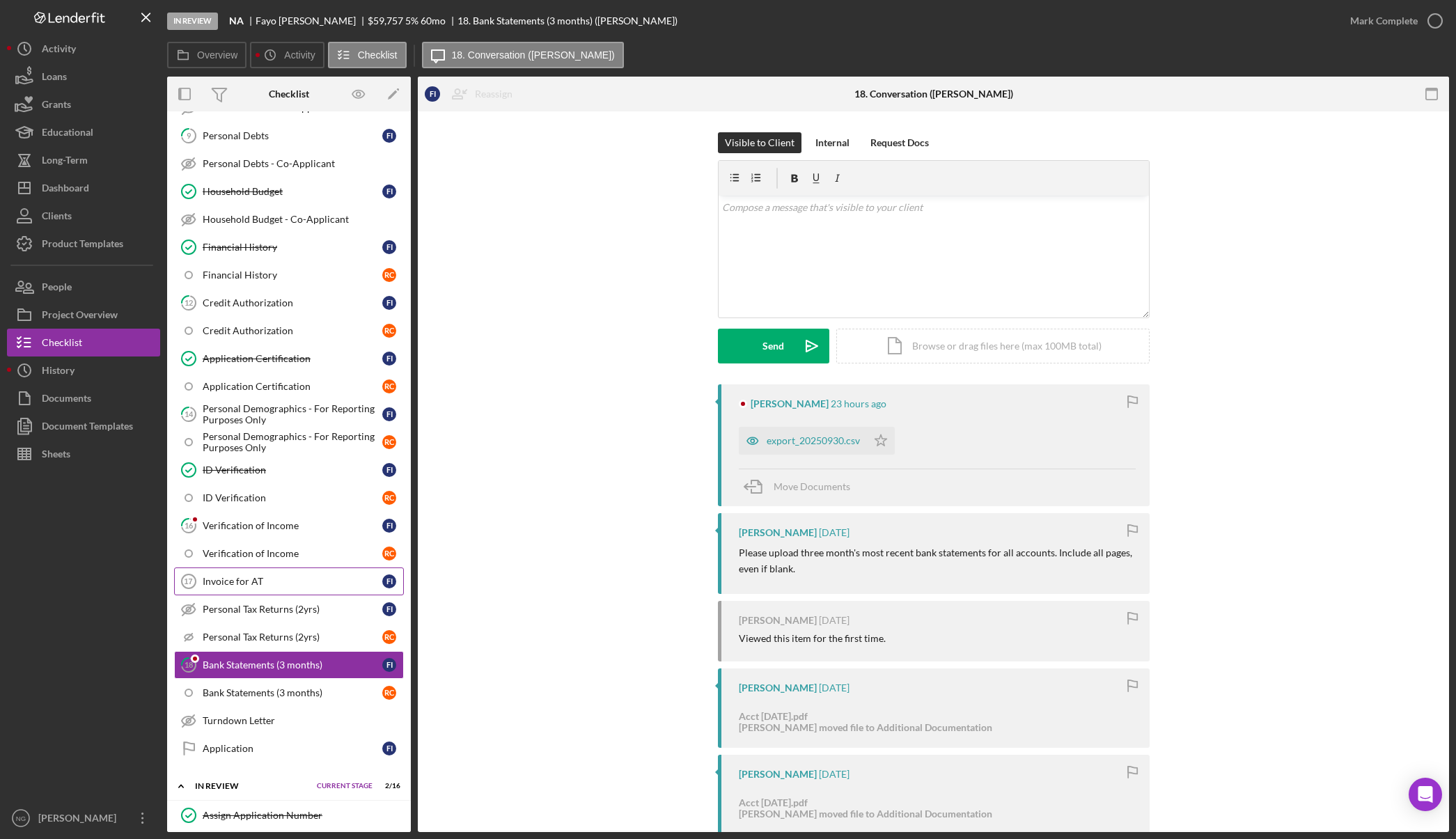
click at [303, 587] on div "Invoice for AT" at bounding box center [292, 581] width 180 height 11
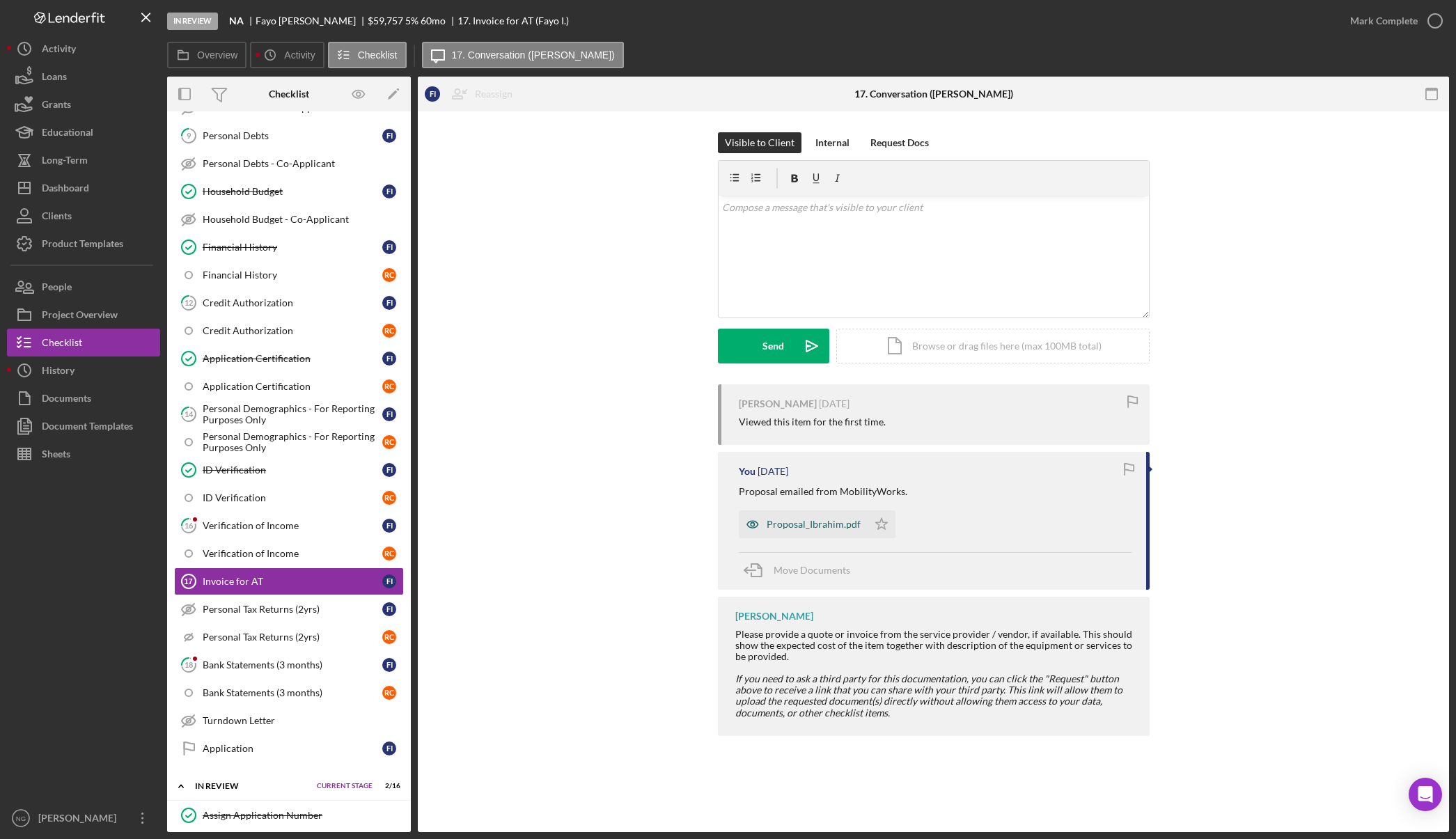
click at [820, 528] on div "Proposal_Ibrahim.pdf" at bounding box center [813, 523] width 94 height 11
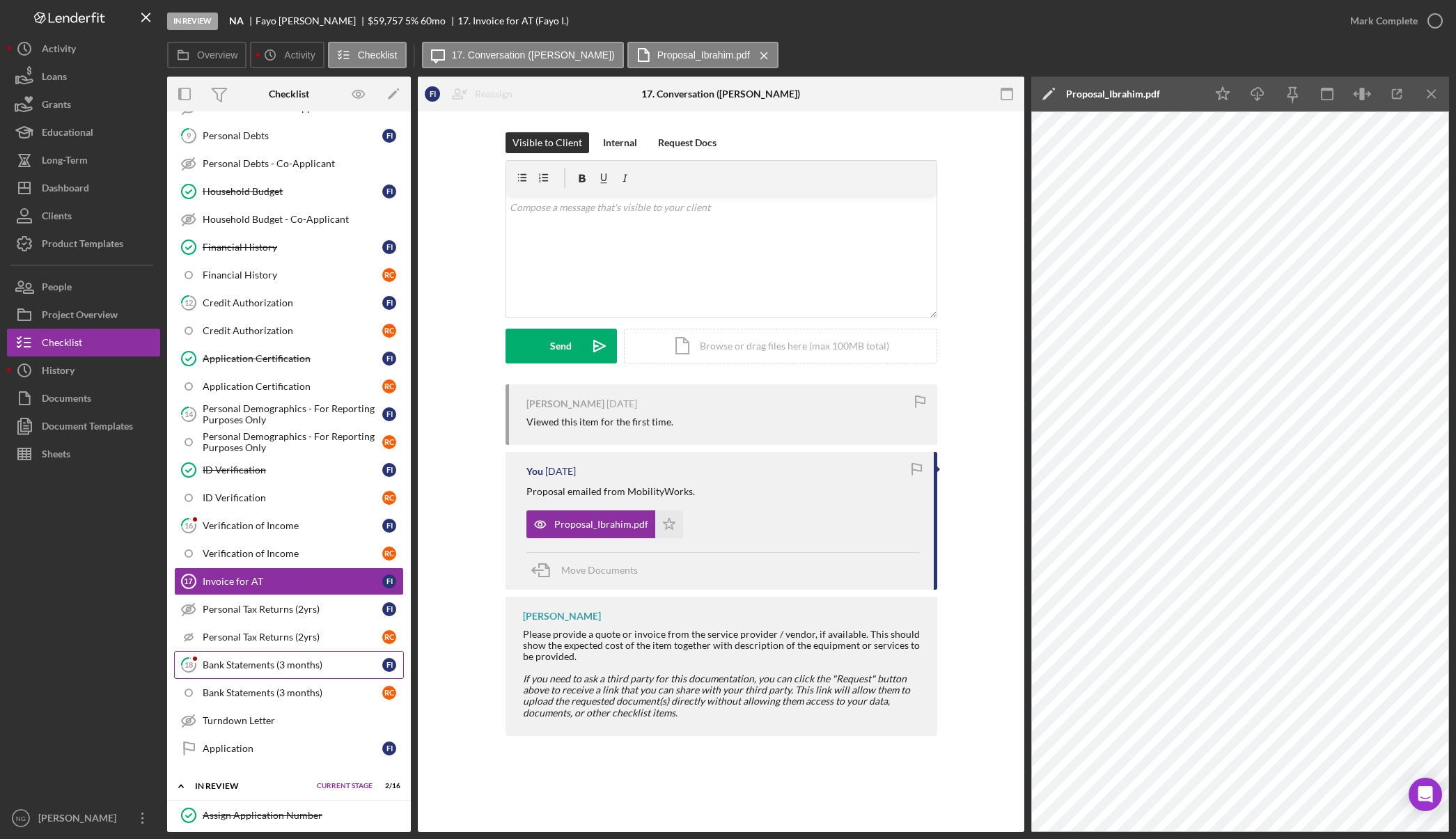
click at [254, 659] on div "Bank Statements (3 months)" at bounding box center [292, 664] width 180 height 11
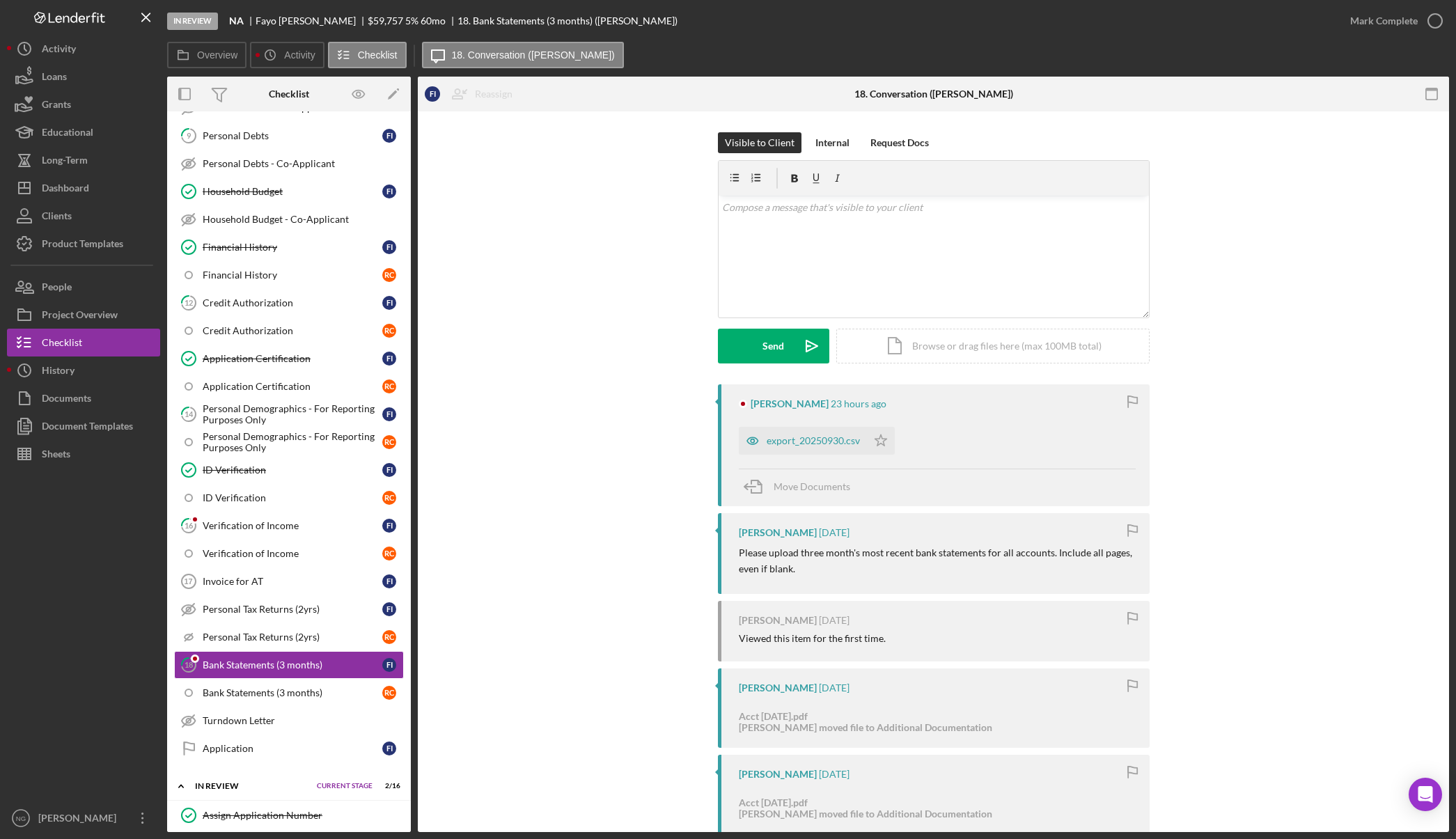
click at [95, 694] on div at bounding box center [83, 636] width 153 height 336
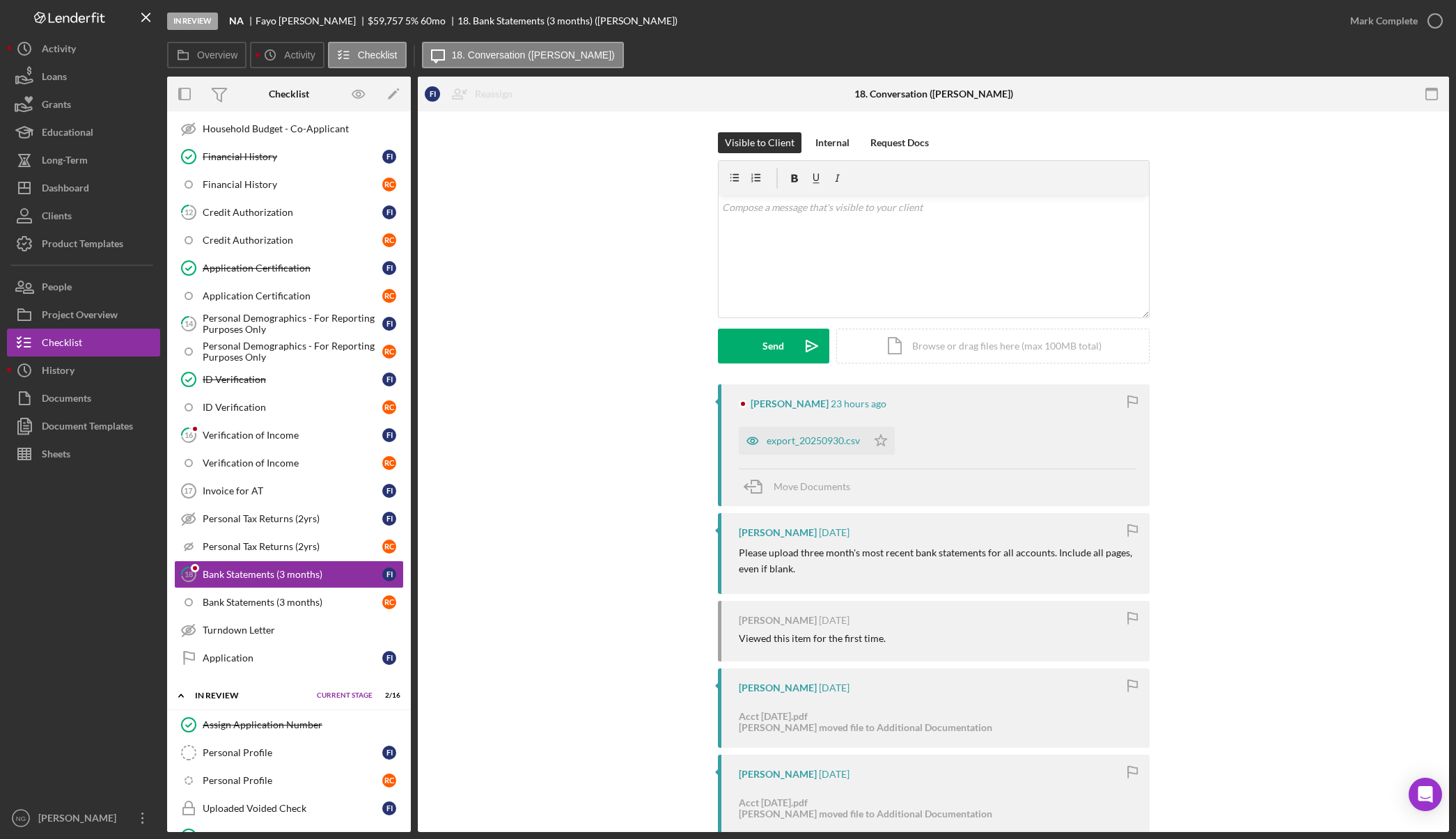
scroll to position [766, 0]
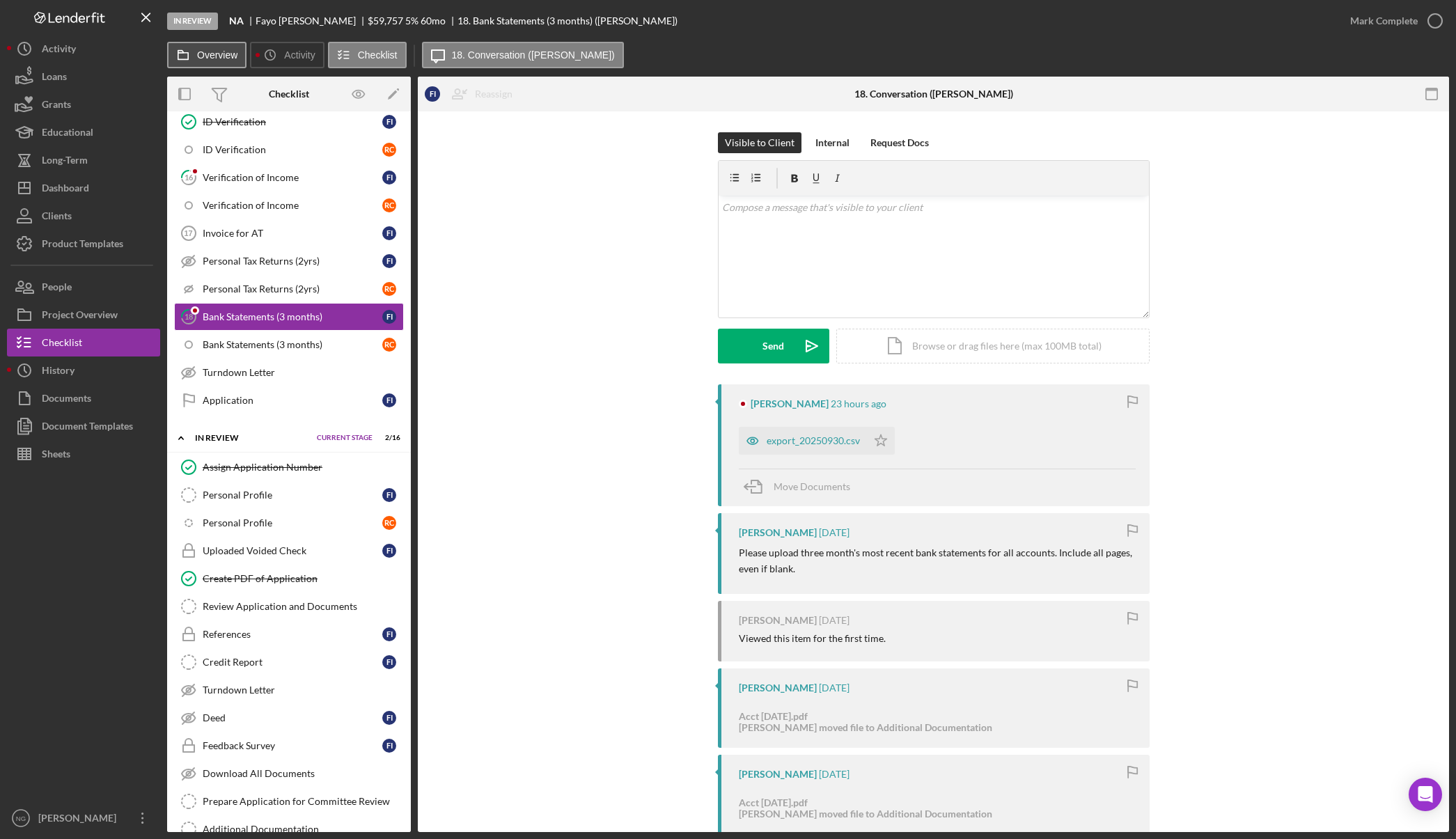
click at [220, 61] on button "Overview" at bounding box center [207, 54] width 79 height 26
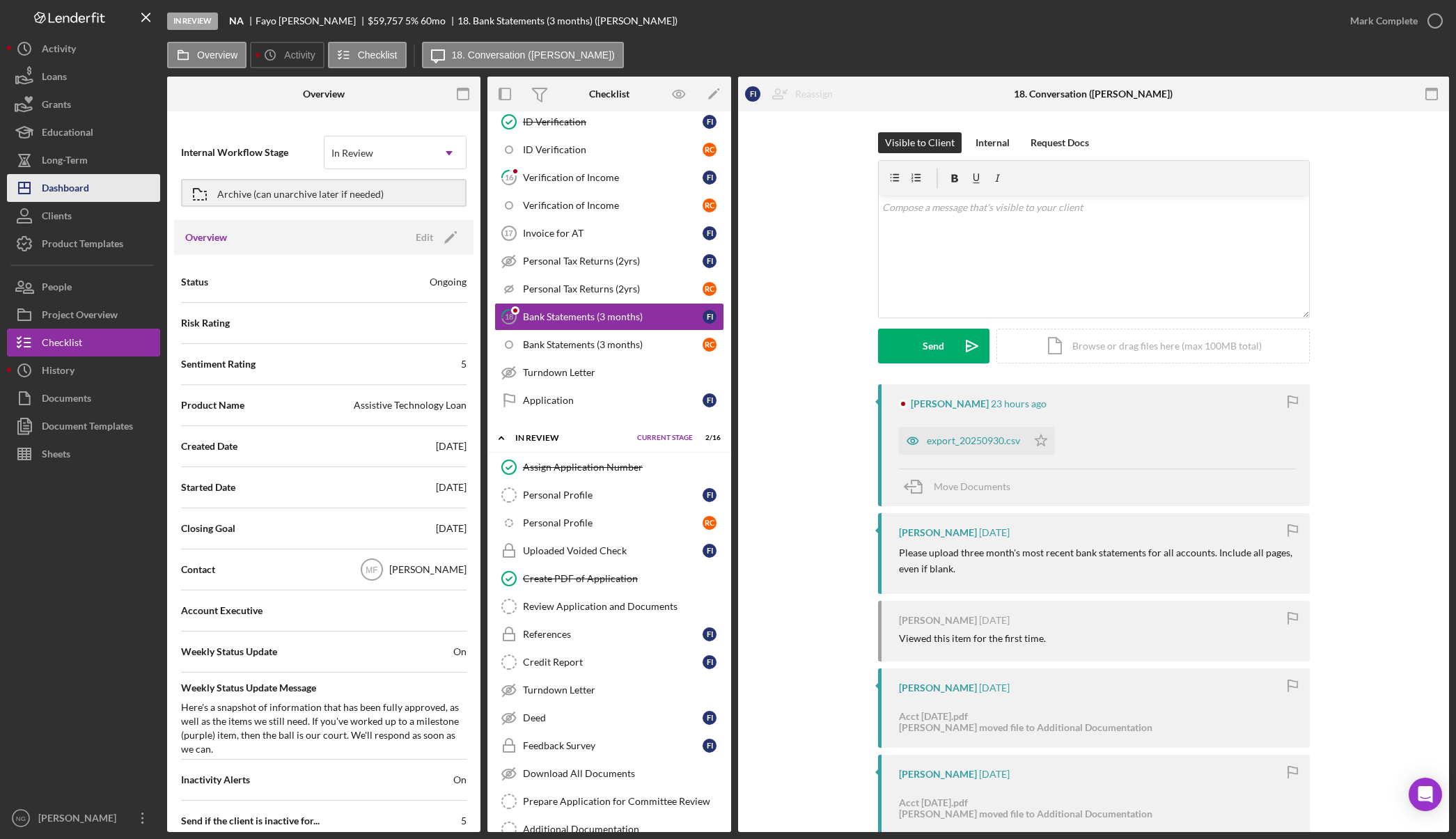
click at [62, 181] on div "Dashboard" at bounding box center [65, 189] width 47 height 31
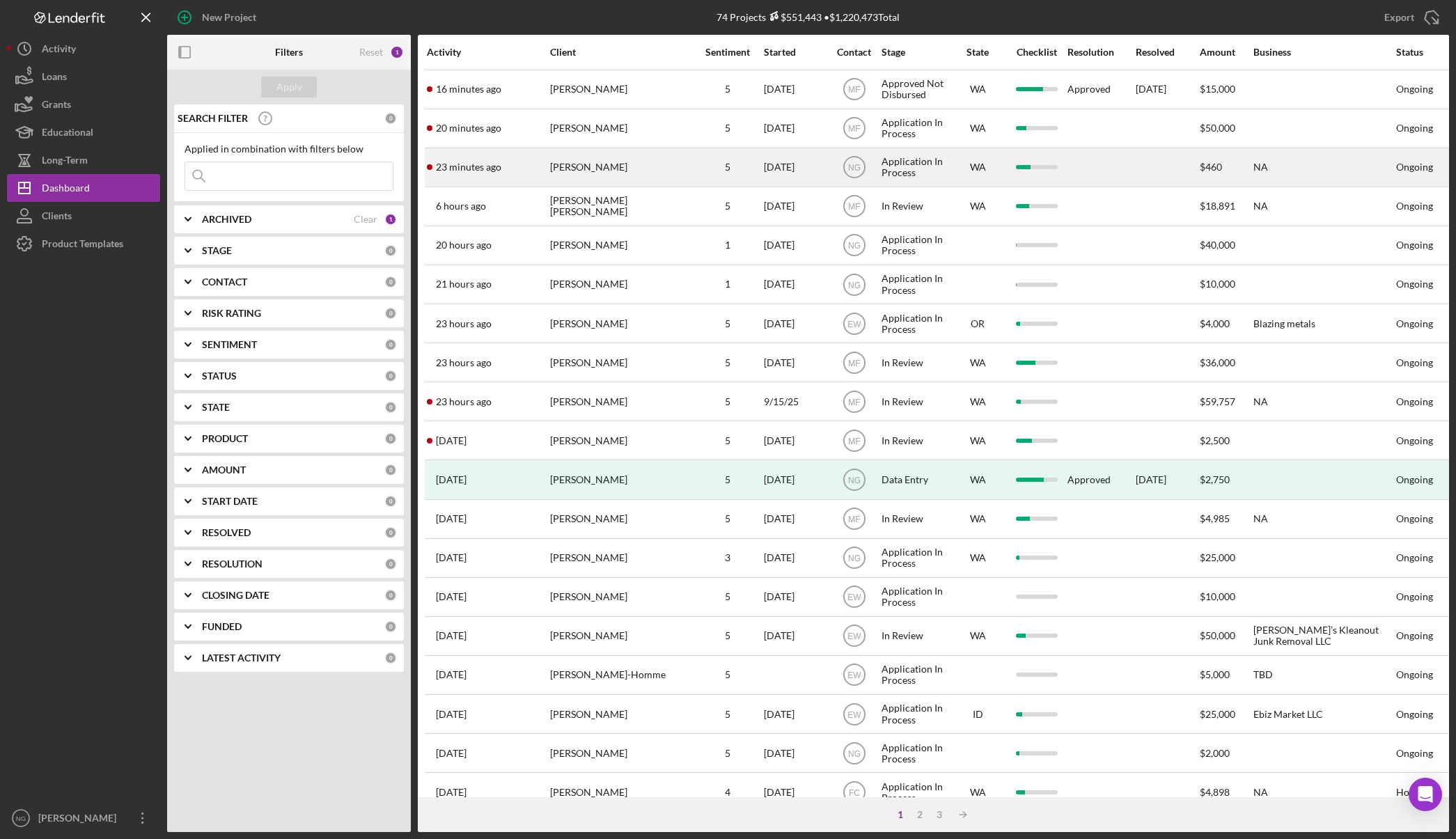
click at [564, 164] on div "[PERSON_NAME]" at bounding box center [620, 168] width 139 height 37
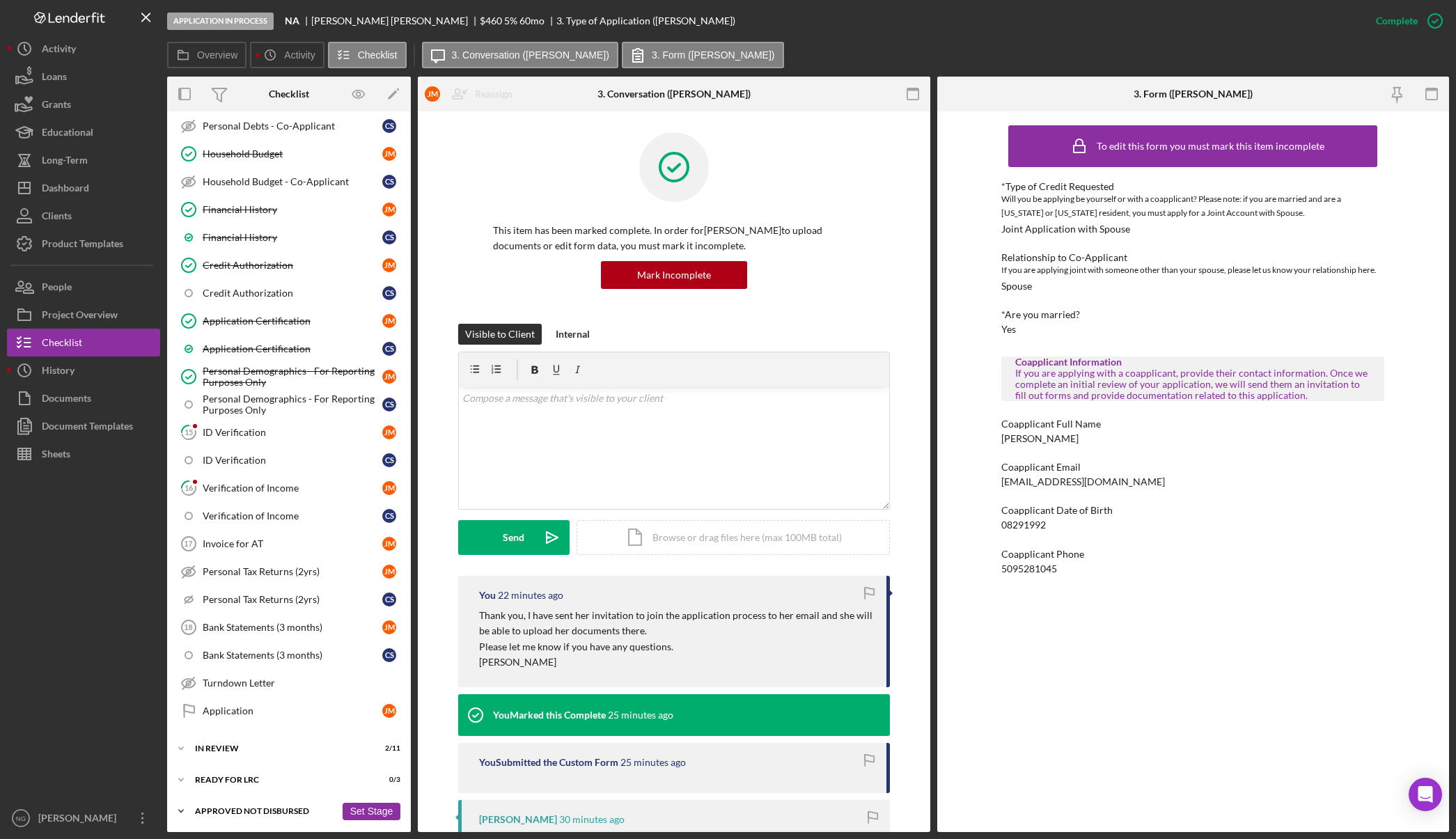
scroll to position [487, 0]
